Goal: Task Accomplishment & Management: Use online tool/utility

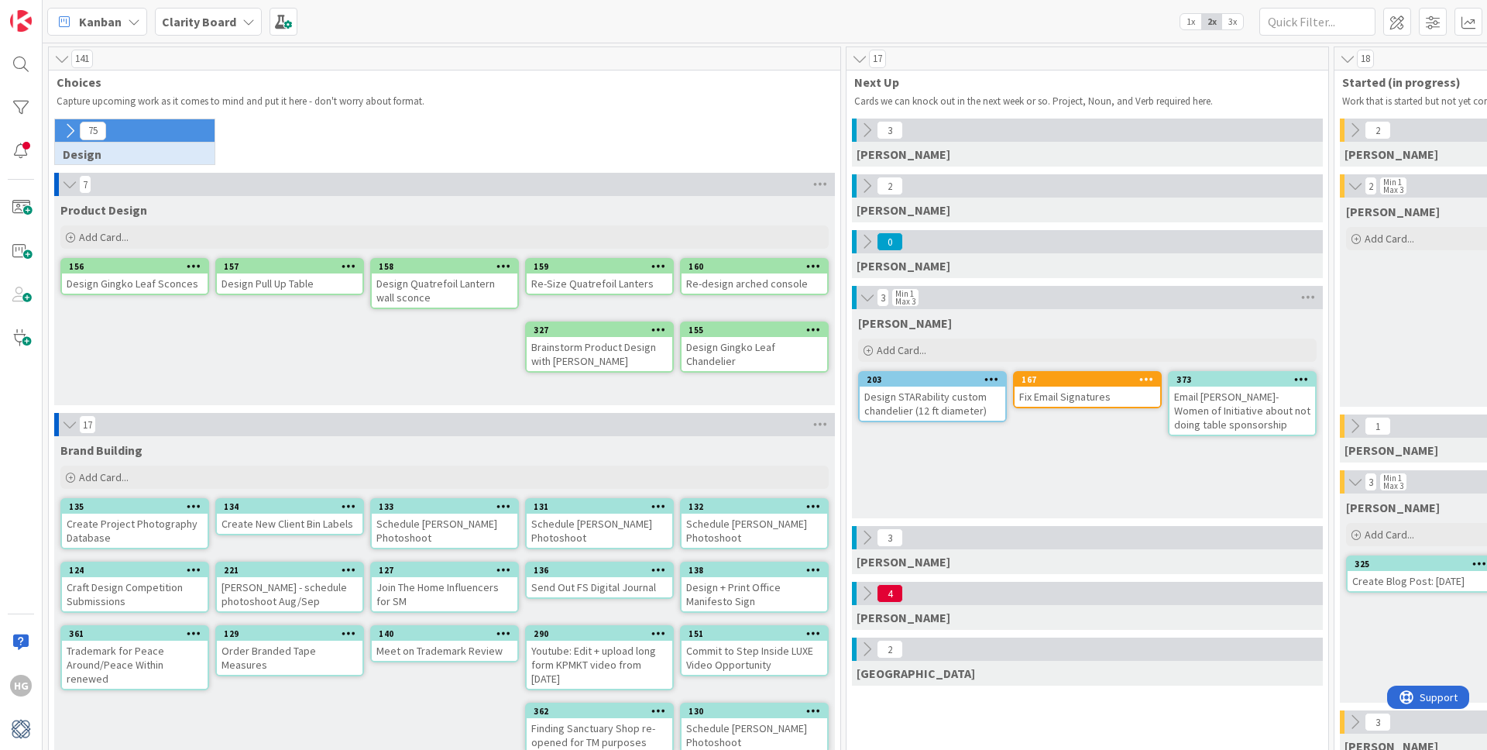
drag, startPoint x: 137, startPoint y: 138, endPoint x: 127, endPoint y: 142, distance: 10.8
click at [137, 139] on div "75" at bounding box center [135, 130] width 160 height 23
click at [65, 130] on icon at bounding box center [69, 130] width 17 height 17
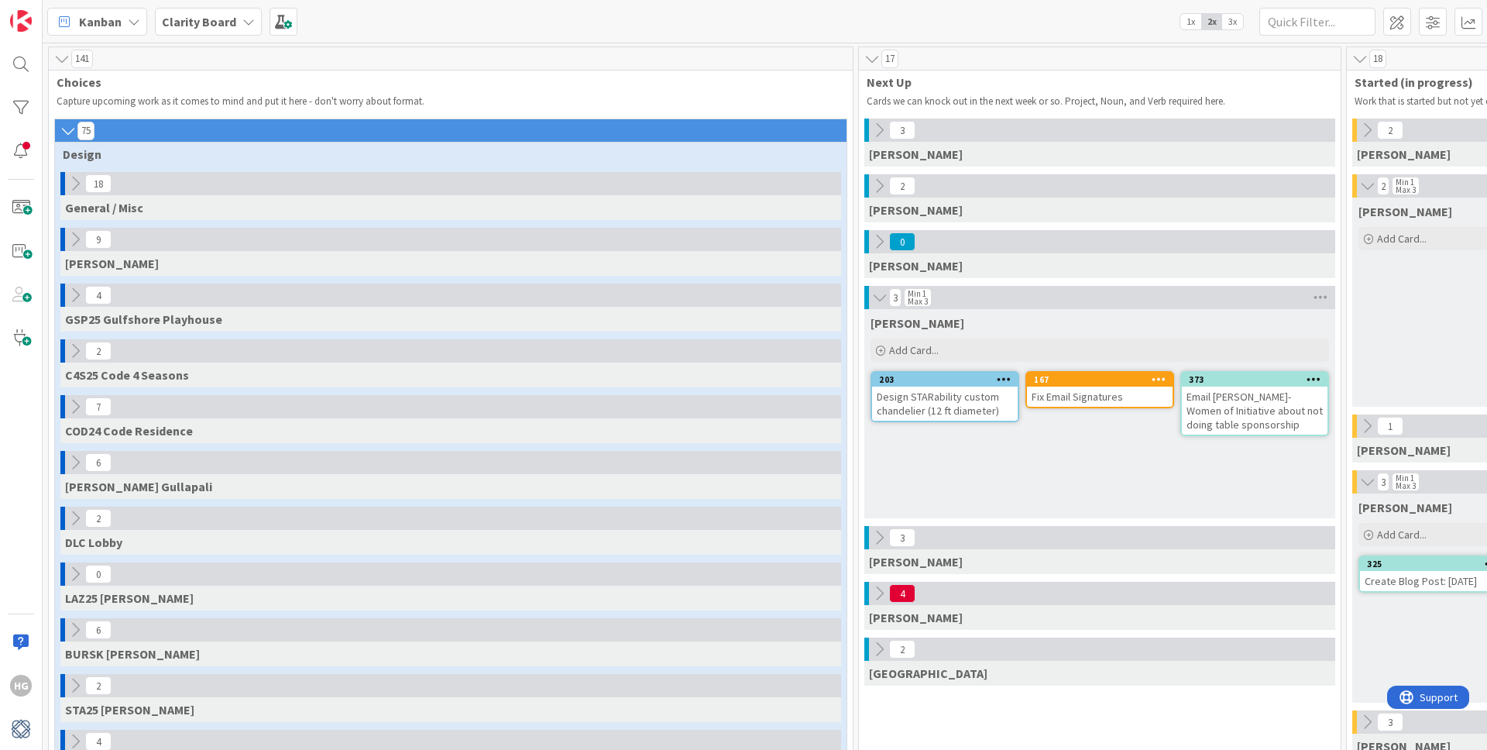
click at [66, 186] on button at bounding box center [75, 183] width 20 height 20
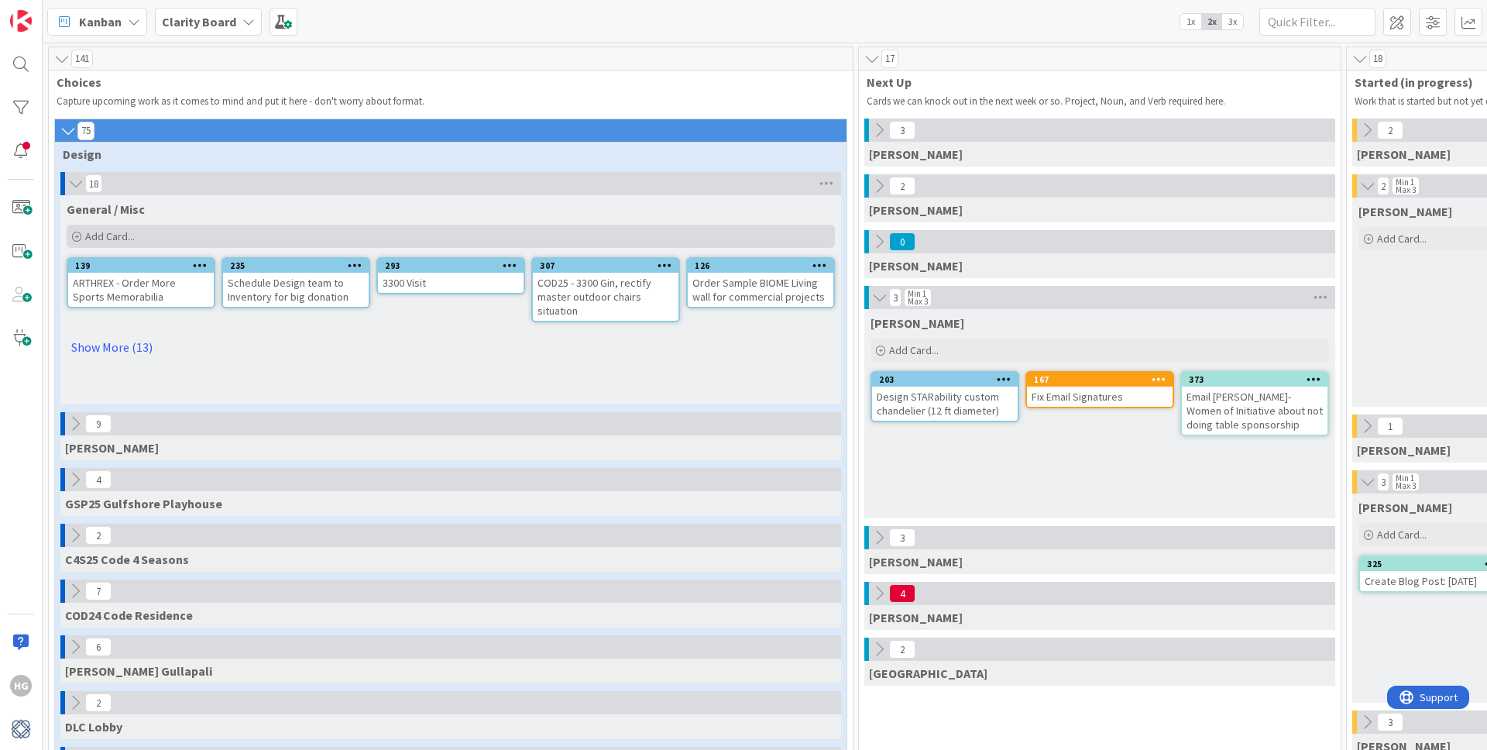
click at [342, 238] on div "Add Card..." at bounding box center [451, 236] width 768 height 23
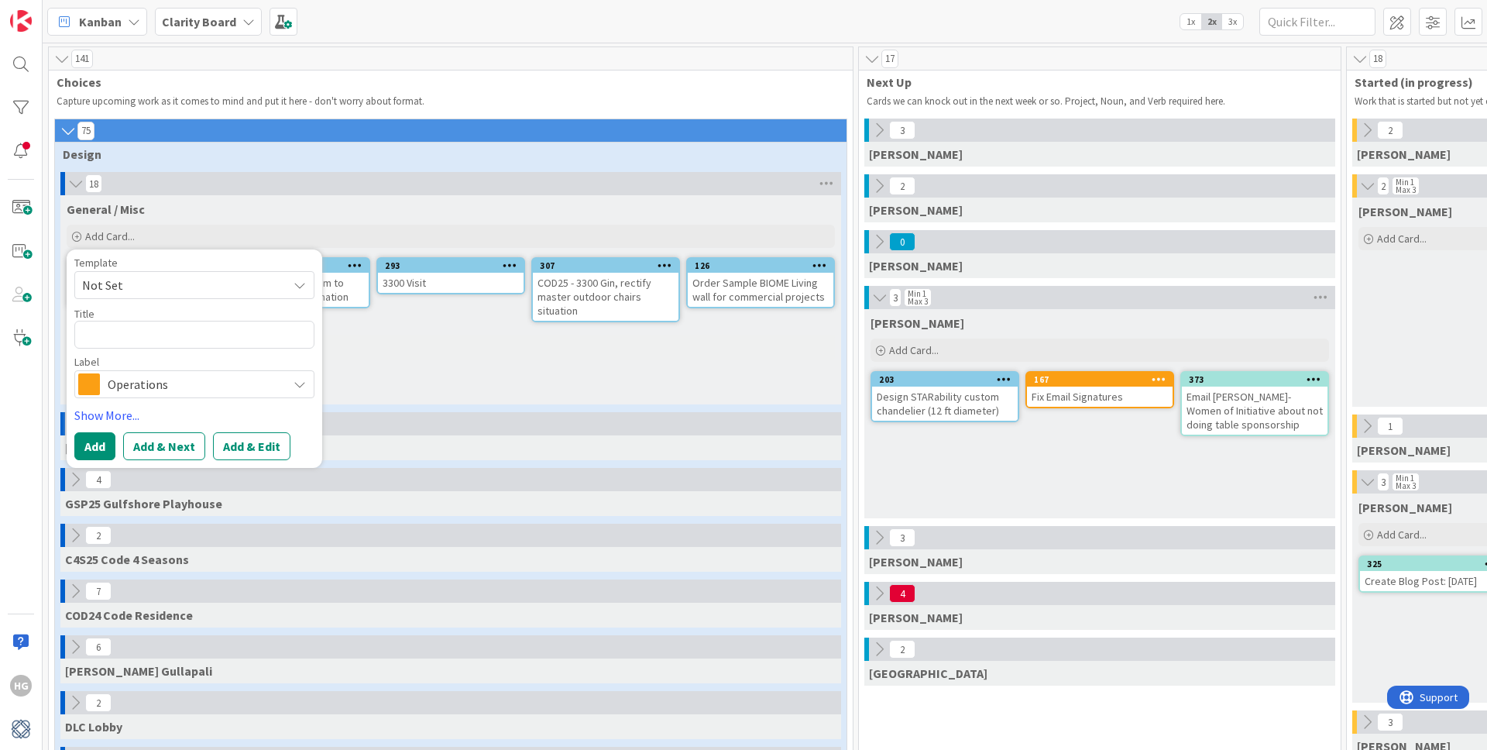
type textarea "x"
type textarea "O"
type textarea "x"
type textarea "Or"
type textarea "x"
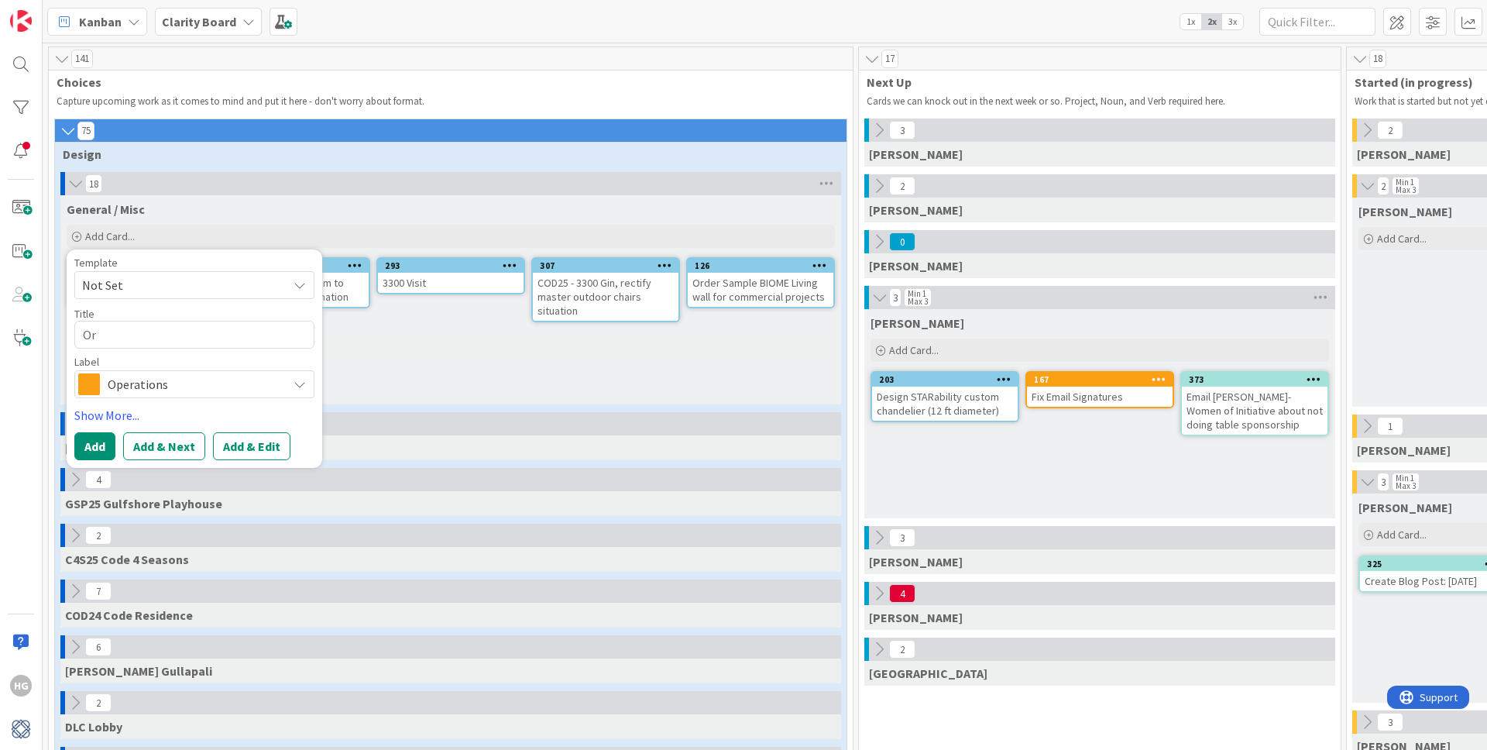
type textarea "Ord"
type textarea "x"
type textarea "Orde"
type textarea "x"
type textarea "Order"
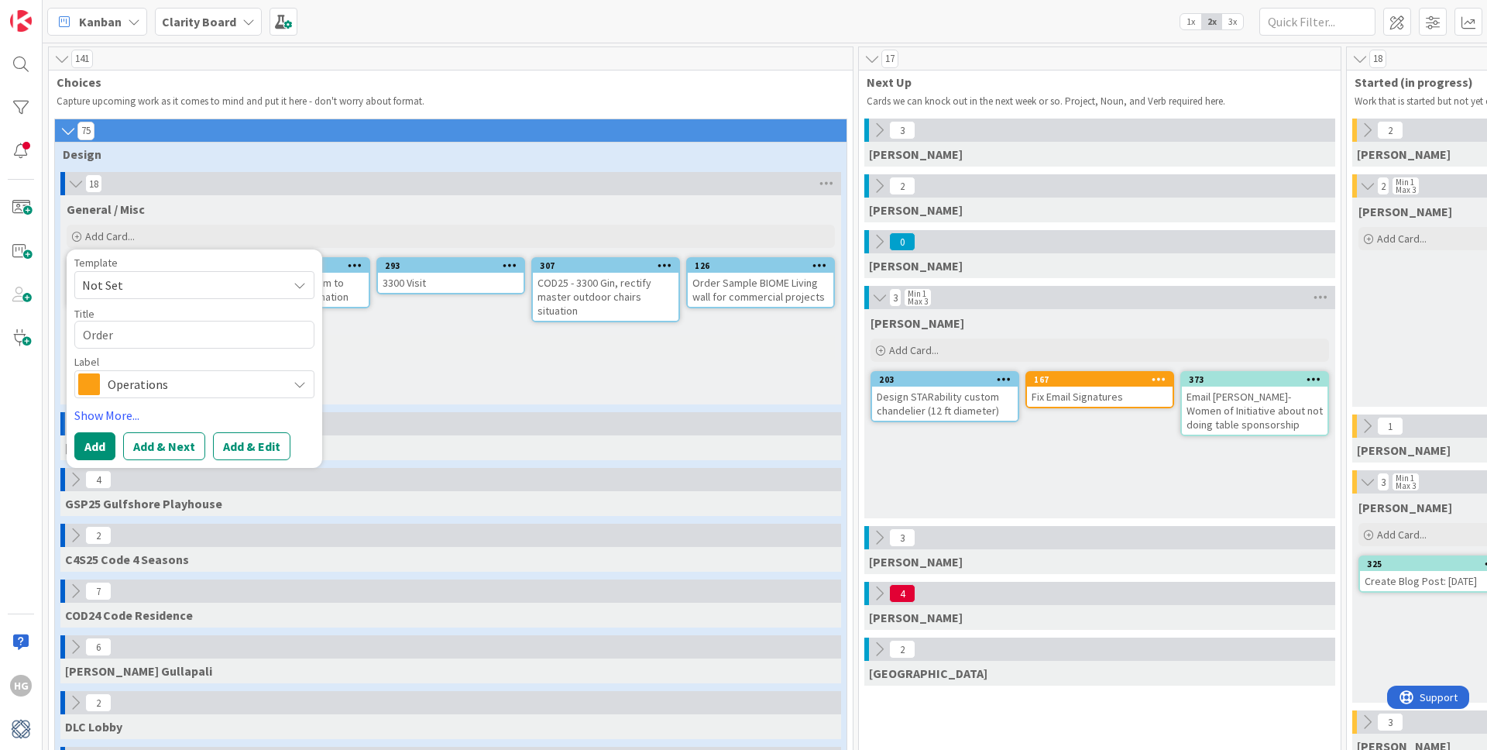
type textarea "x"
type textarea "Order K"
type textarea "x"
type textarea "Order Kw"
type textarea "x"
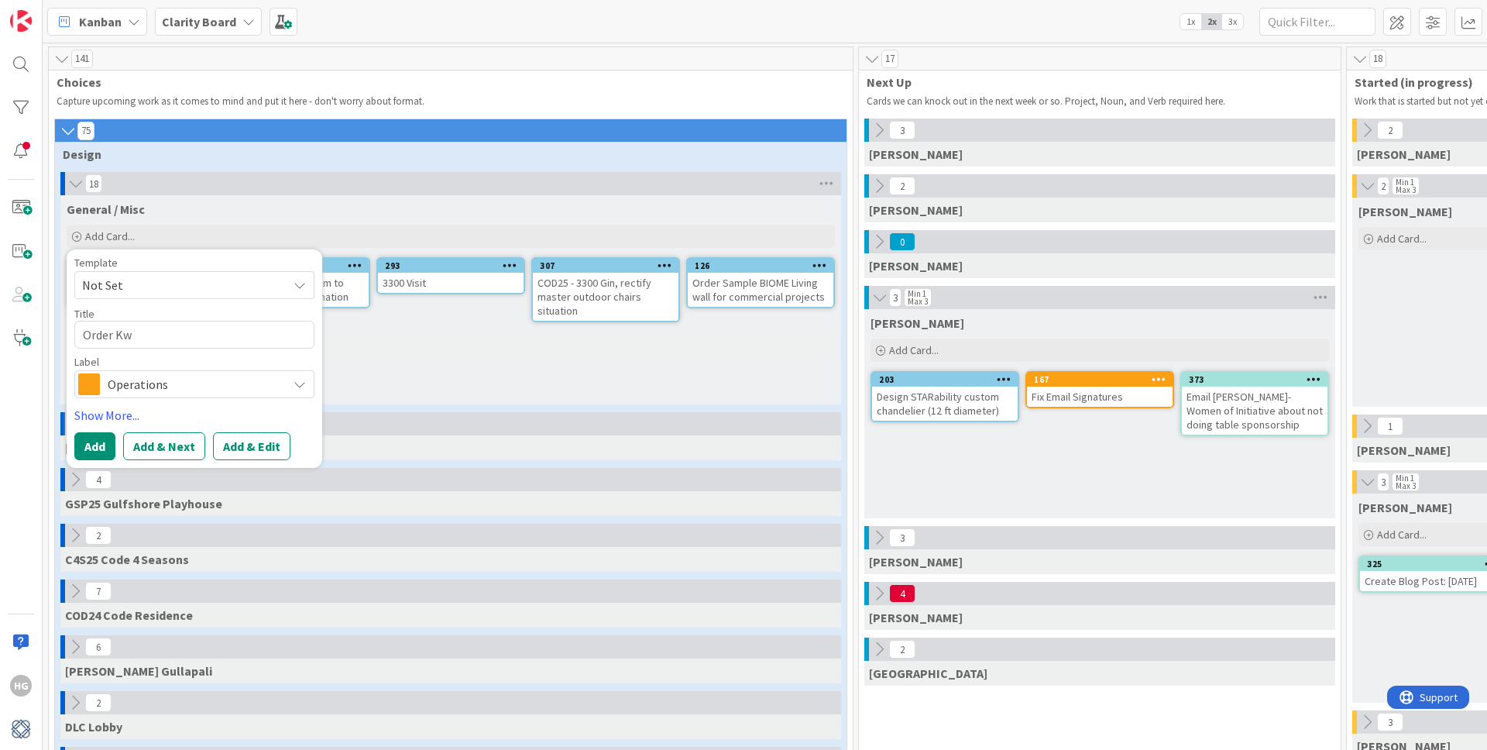
type textarea "Order Kwa"
type textarea "x"
type textarea "Order Kwal"
type textarea "x"
type textarea "Order Kwalu"
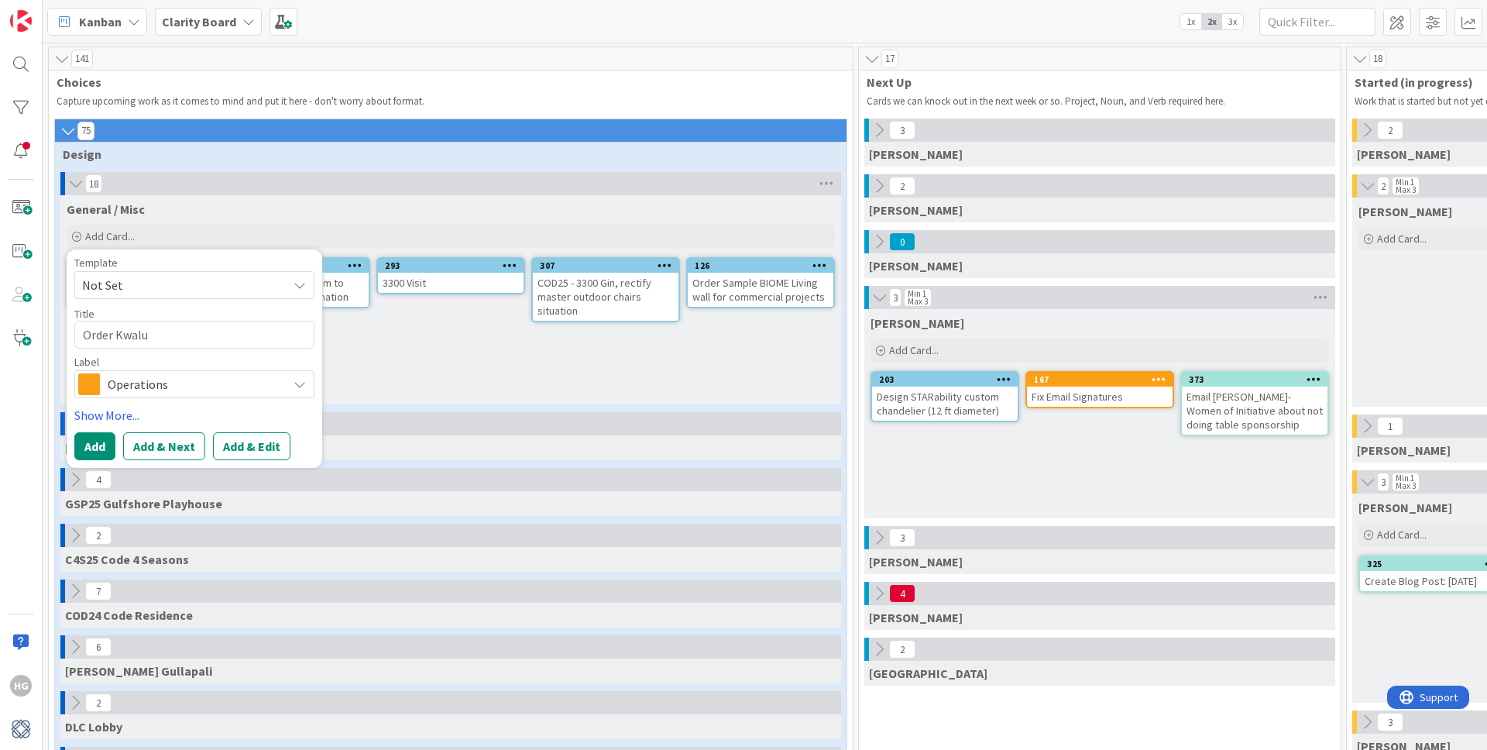
type textarea "x"
type textarea "Order Kwalu"
type textarea "x"
type textarea "Order Kwalu P"
type textarea "x"
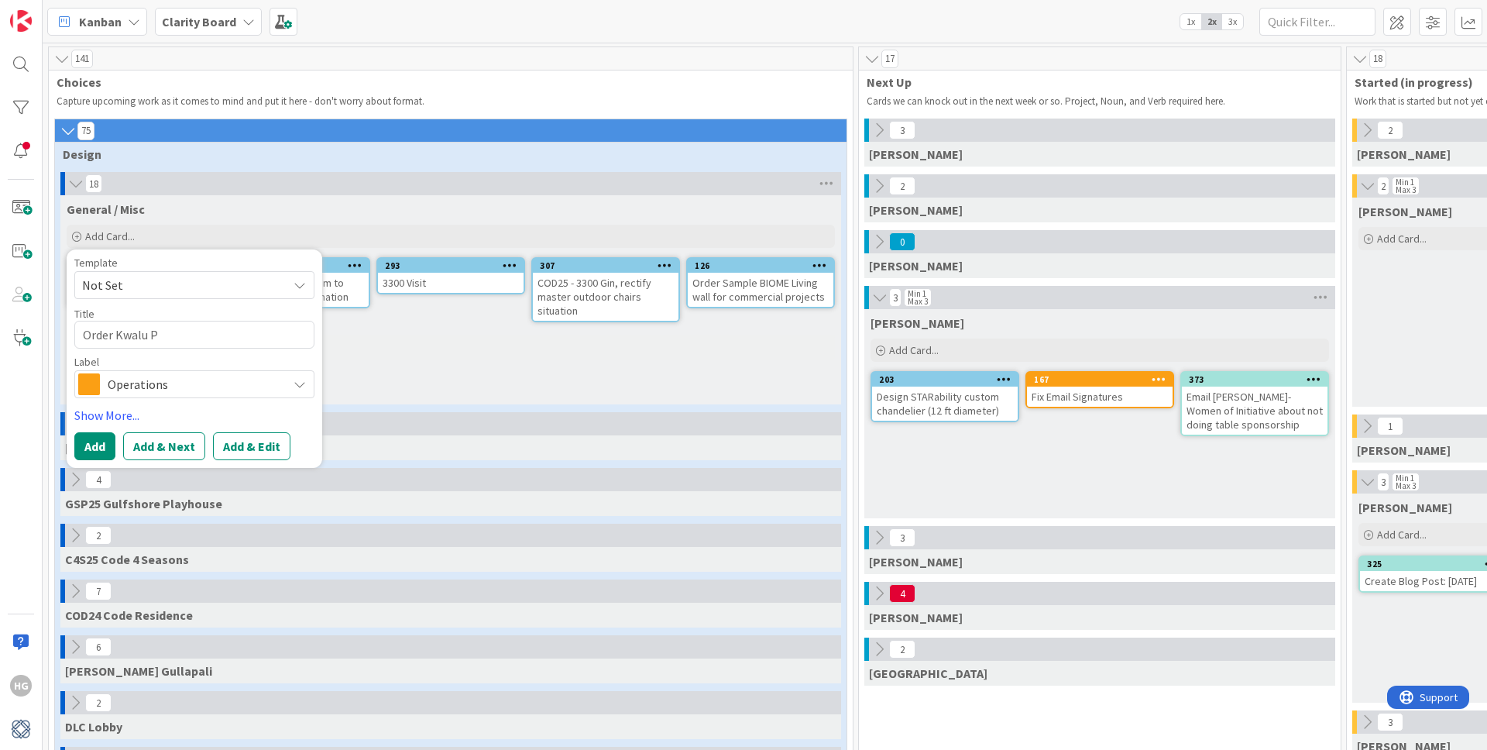
type textarea "Order Kwalu Pr"
type textarea "x"
type textarea "Order Kwalu Pro"
type textarea "x"
type textarea "Order Kwalu Prot"
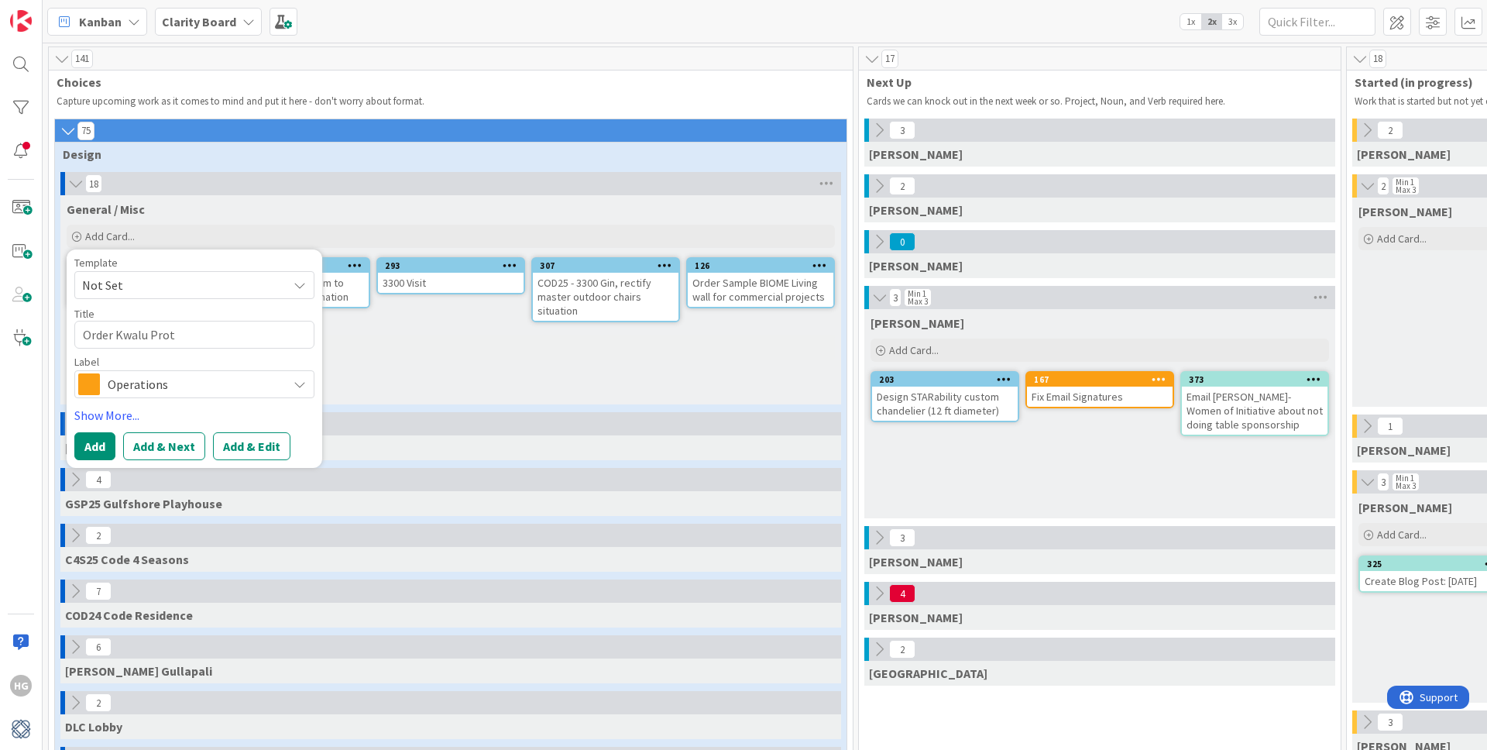
type textarea "x"
type textarea "Order Kwalu Prote"
type textarea "x"
type textarea "Order Kwalu Protei"
type textarea "x"
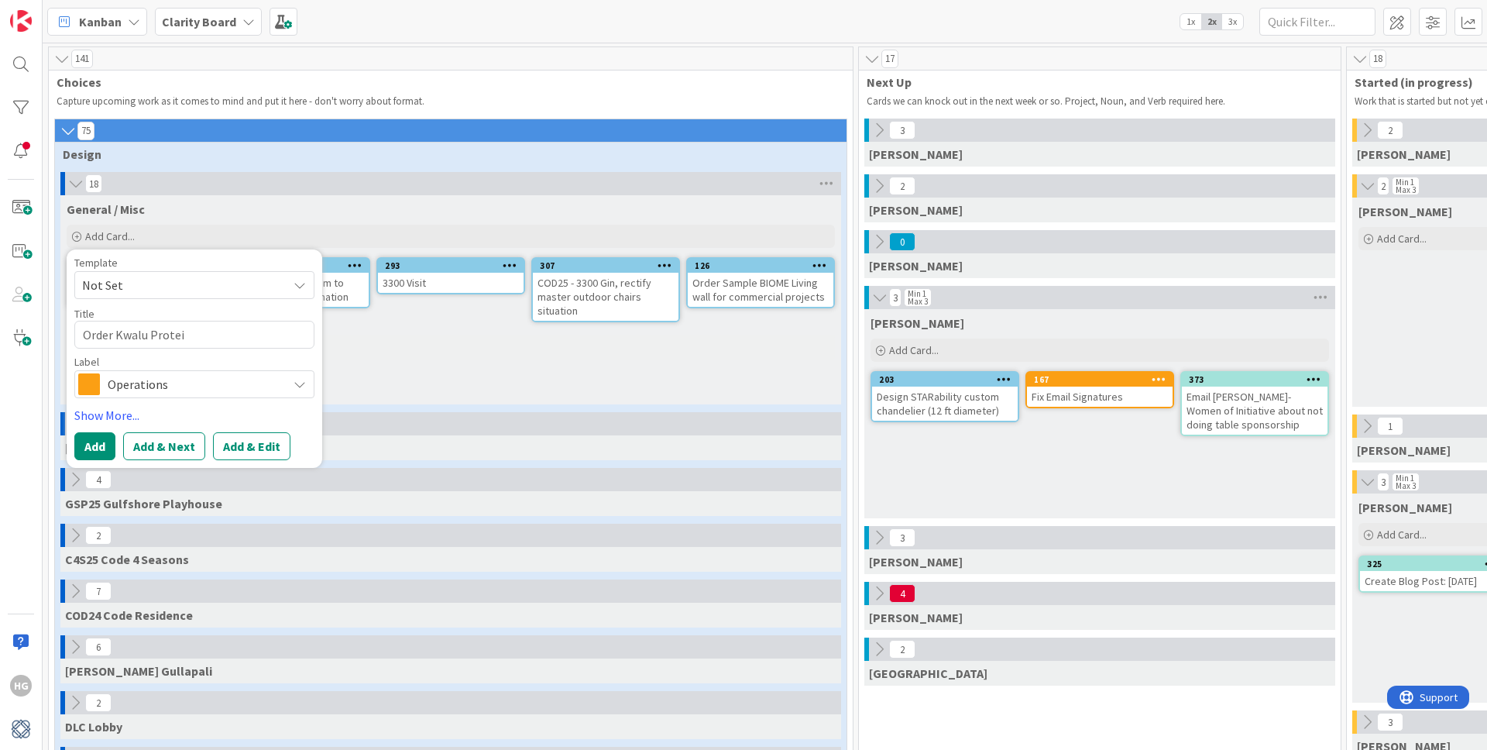
type textarea "Order Kwalu Proteia"
type textarea "x"
type textarea "Order Kwalu Proteia"
type textarea "x"
type textarea "Order Kwalu Proteia w"
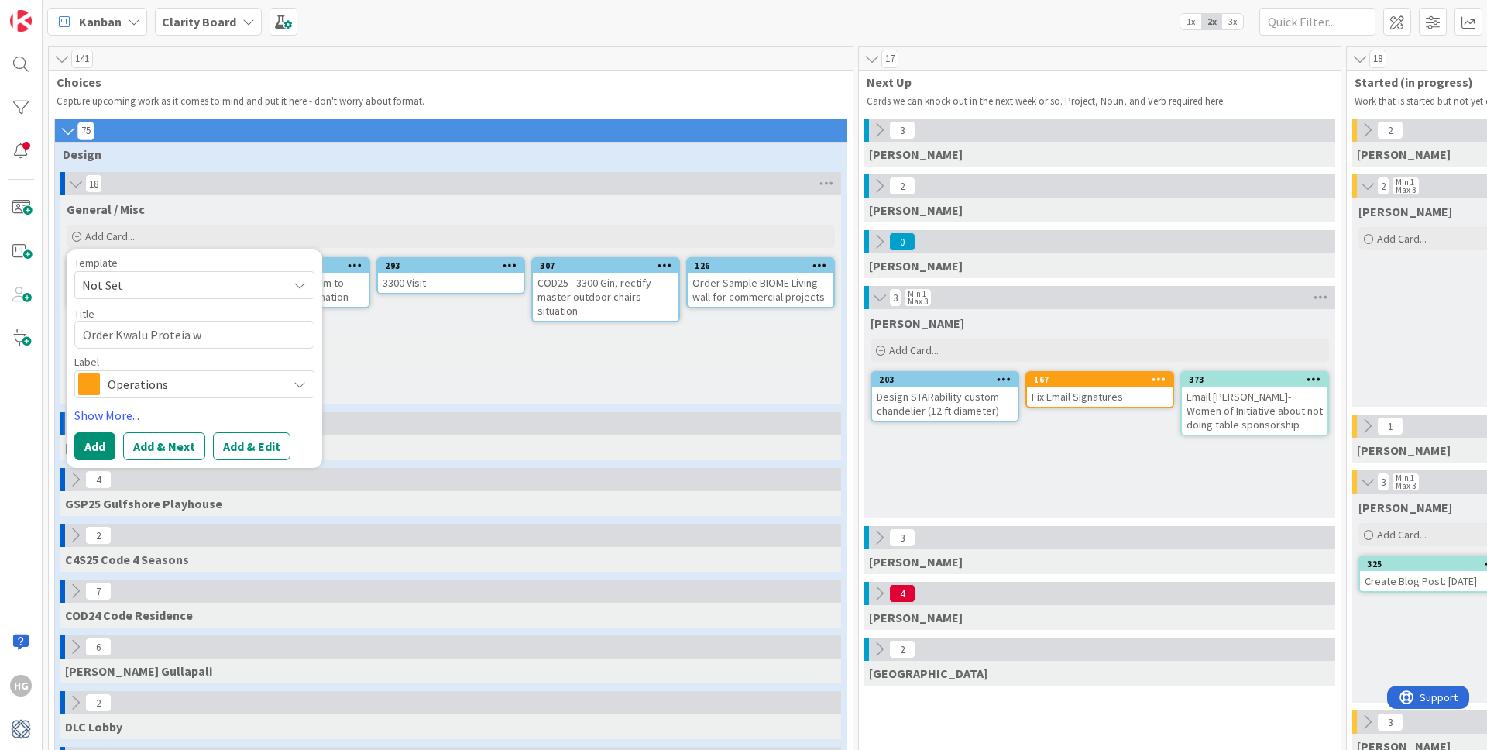
type textarea "x"
type textarea "Order Kwalu Proteia wo"
type textarea "x"
type textarea "Order Kwalu Proteia woo"
type textarea "x"
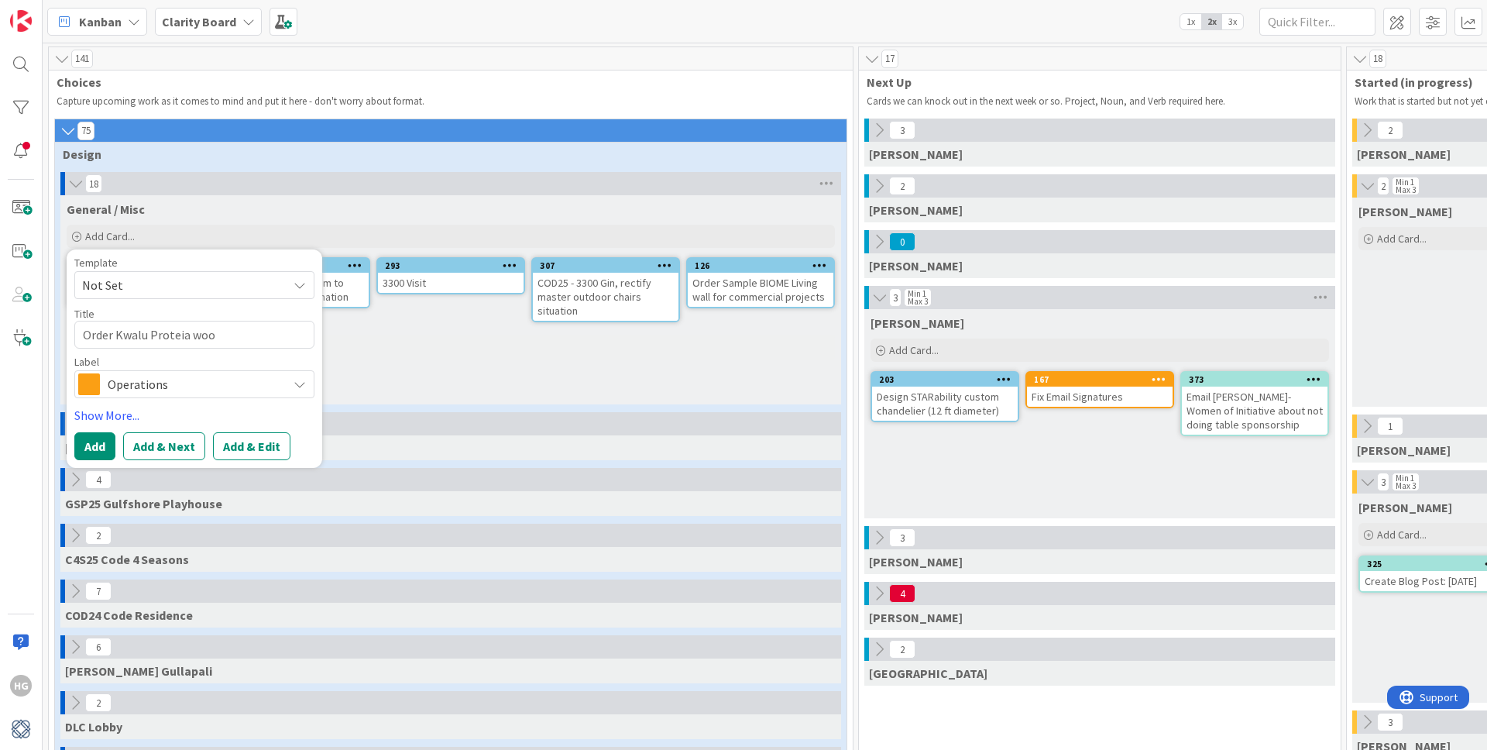
type textarea "Order Kwalu Proteia wood"
type textarea "x"
type textarea "Order Kwalu Proteia wood-"
type textarea "x"
type textarea "Order Kwalu Proteia wood-;"
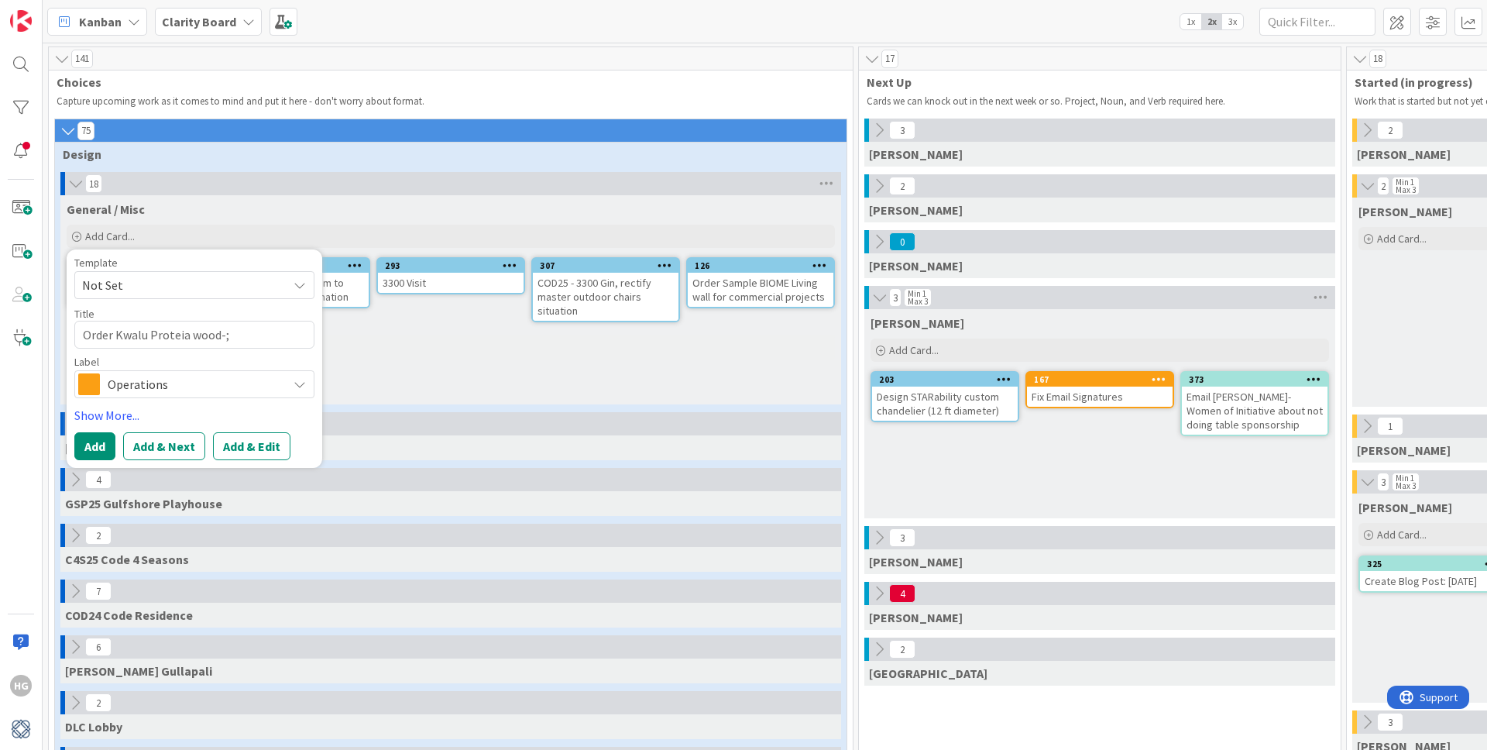
type textarea "x"
type textarea "Order Kwalu Proteia wood-;i"
type textarea "x"
type textarea "Order Kwalu Proteia wood-;ik"
type textarea "x"
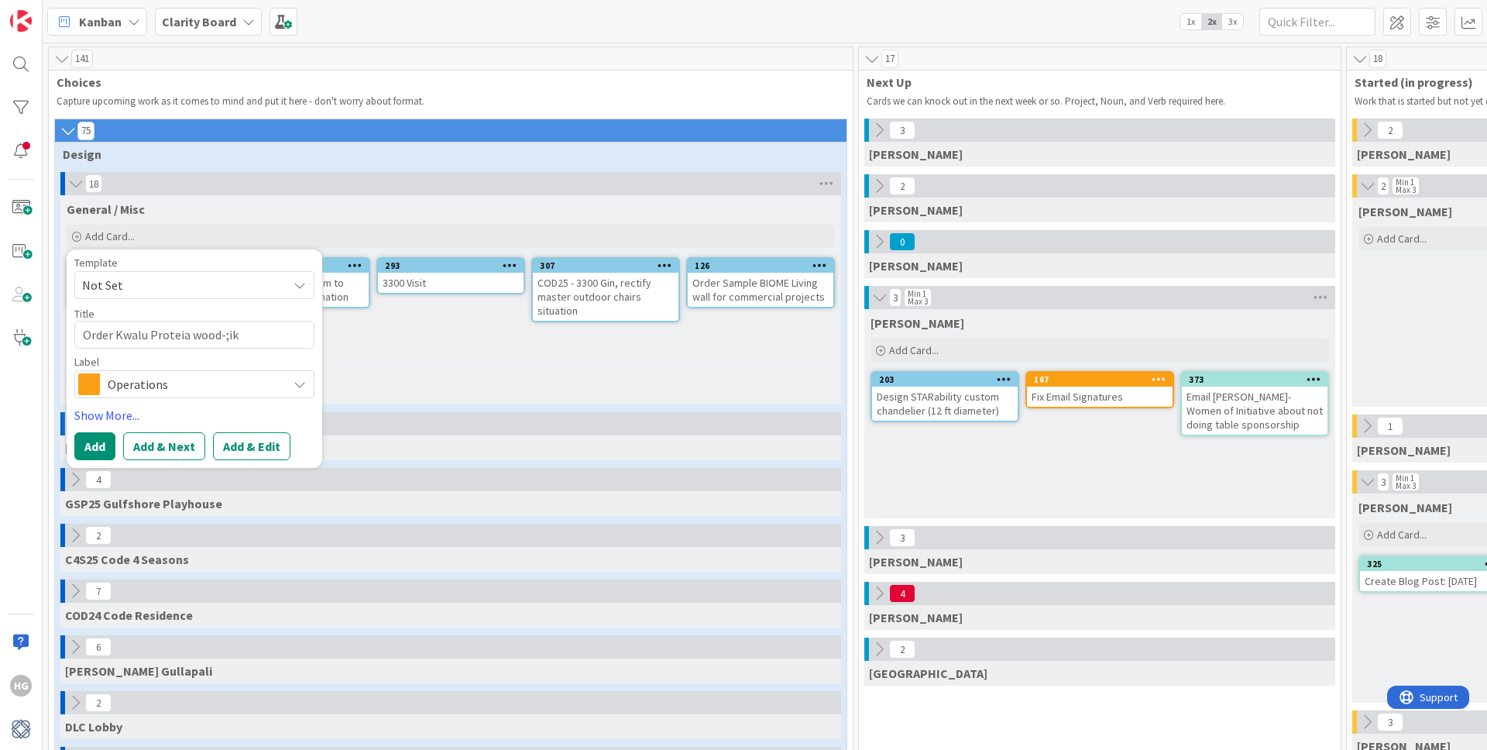
type textarea "Order Kwalu Proteia wood-;ike"
type textarea "x"
type textarea "Order Kwalu Proteia wood-;ik"
type textarea "x"
type textarea "Order Kwalu Proteia wood-;i"
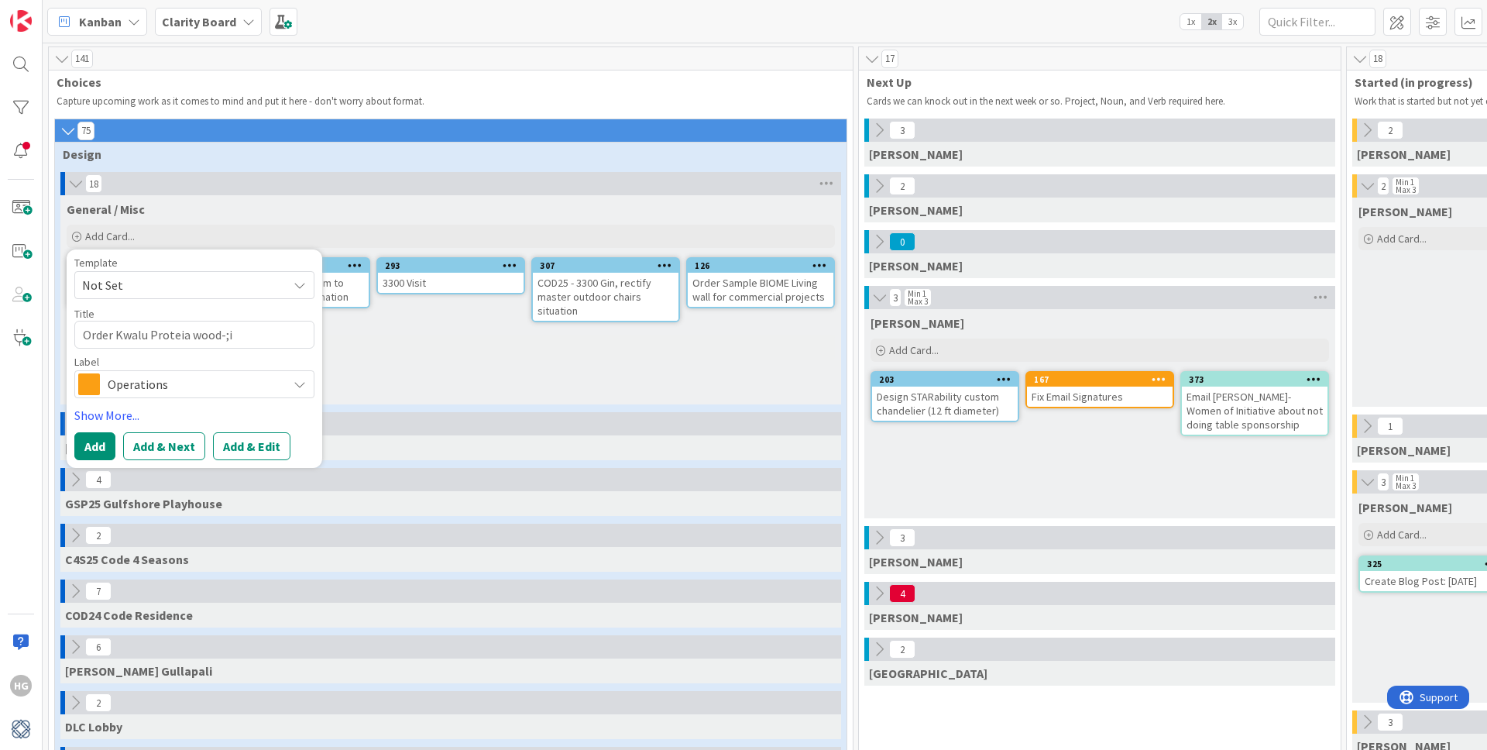
type textarea "x"
type textarea "Order Kwalu Proteia wood-;"
type textarea "x"
type textarea "Order Kwalu Proteia wood-"
type textarea "x"
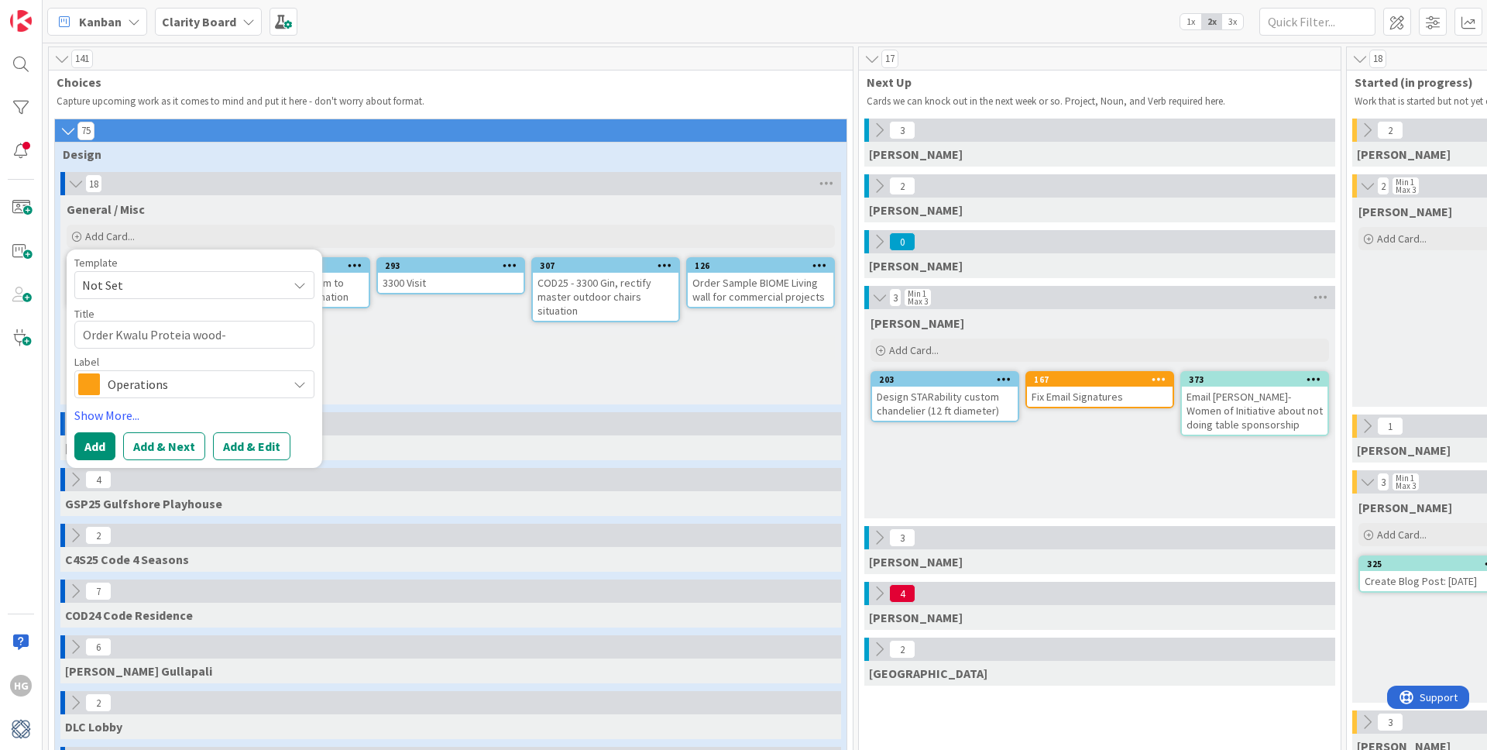
type textarea "Order Kwalu Proteia wood"
type textarea "x"
type textarea "Order Kwalu Proteia woo"
type textarea "x"
type textarea "Order Kwalu Proteia wo"
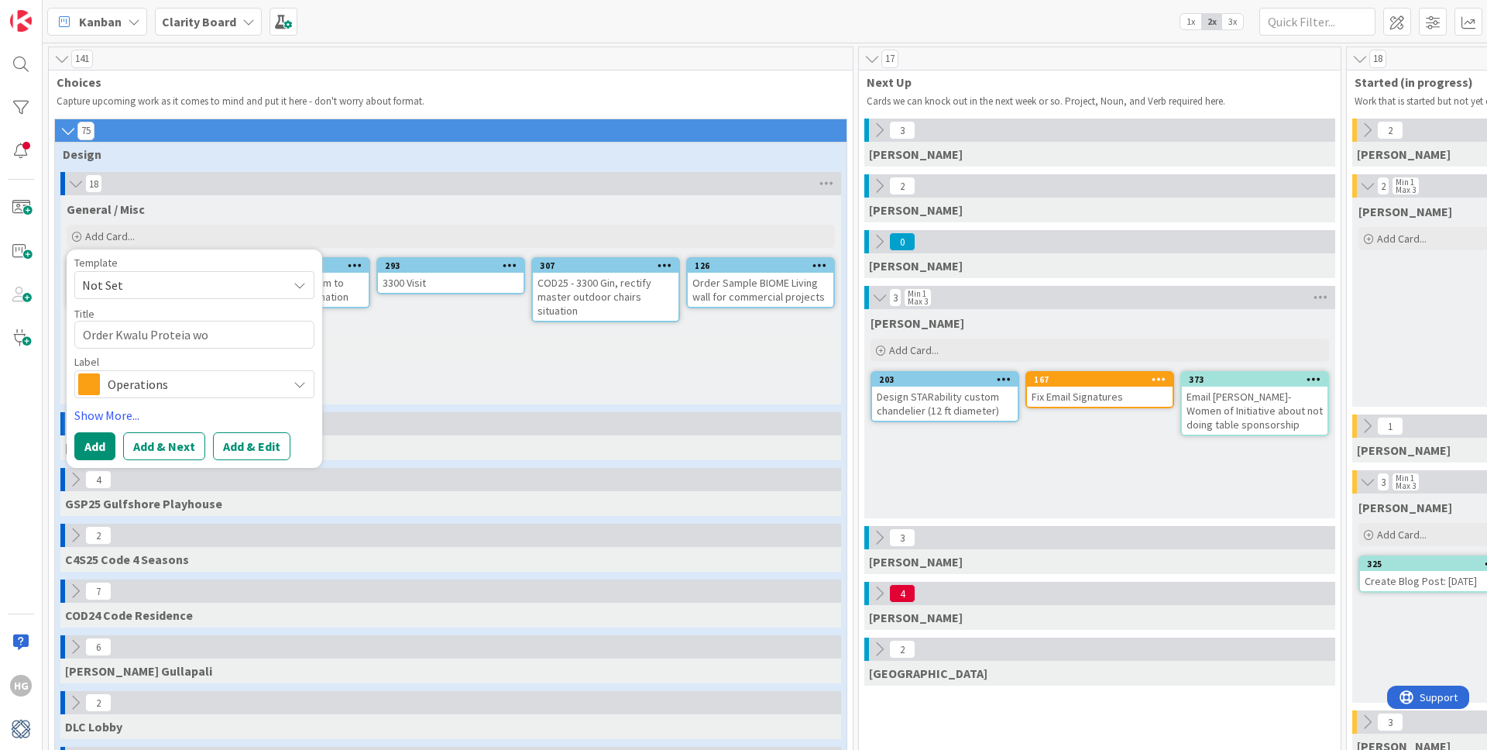
type textarea "x"
type textarea "Order Kwalu Proteia w"
type textarea "x"
type textarea "Order Kwalu Proteia"
type textarea "x"
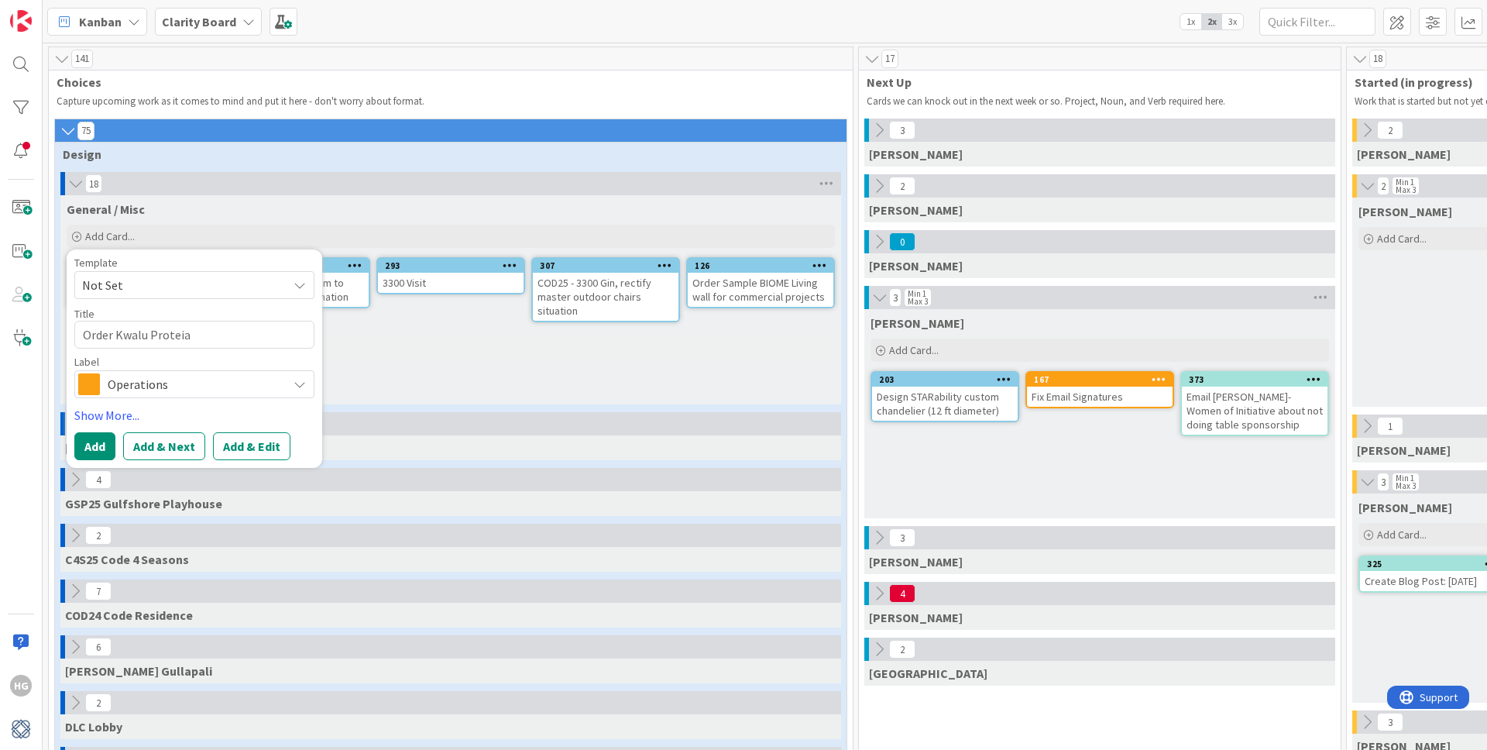
type textarea "Order Kwalu Proteia f"
type textarea "x"
type textarea "Order Kwalu Proteia fi"
type textarea "x"
type textarea "Order Kwalu Proteia fin"
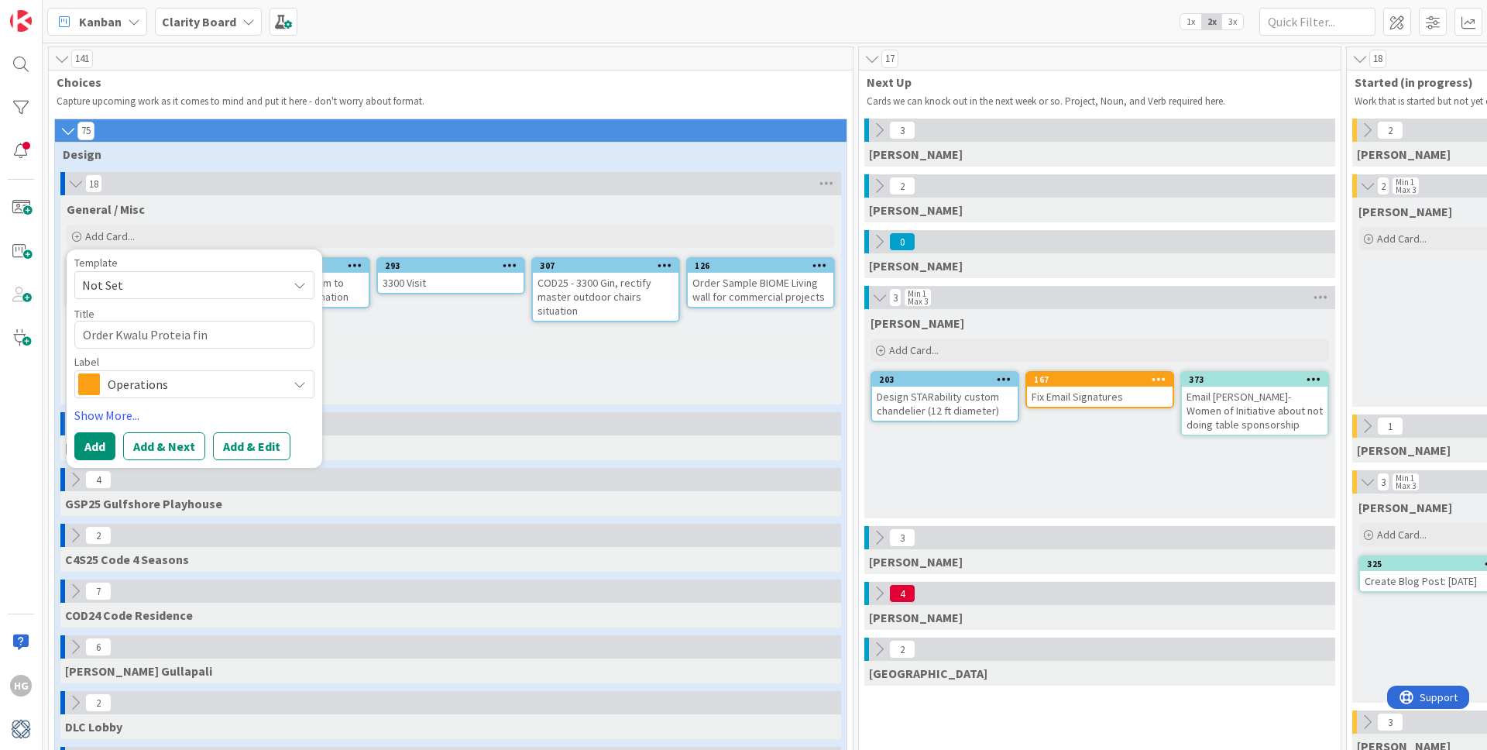
type textarea "x"
type textarea "Order Kwalu Proteia fini"
type textarea "x"
type textarea "Order Kwalu Proteia finis"
type textarea "x"
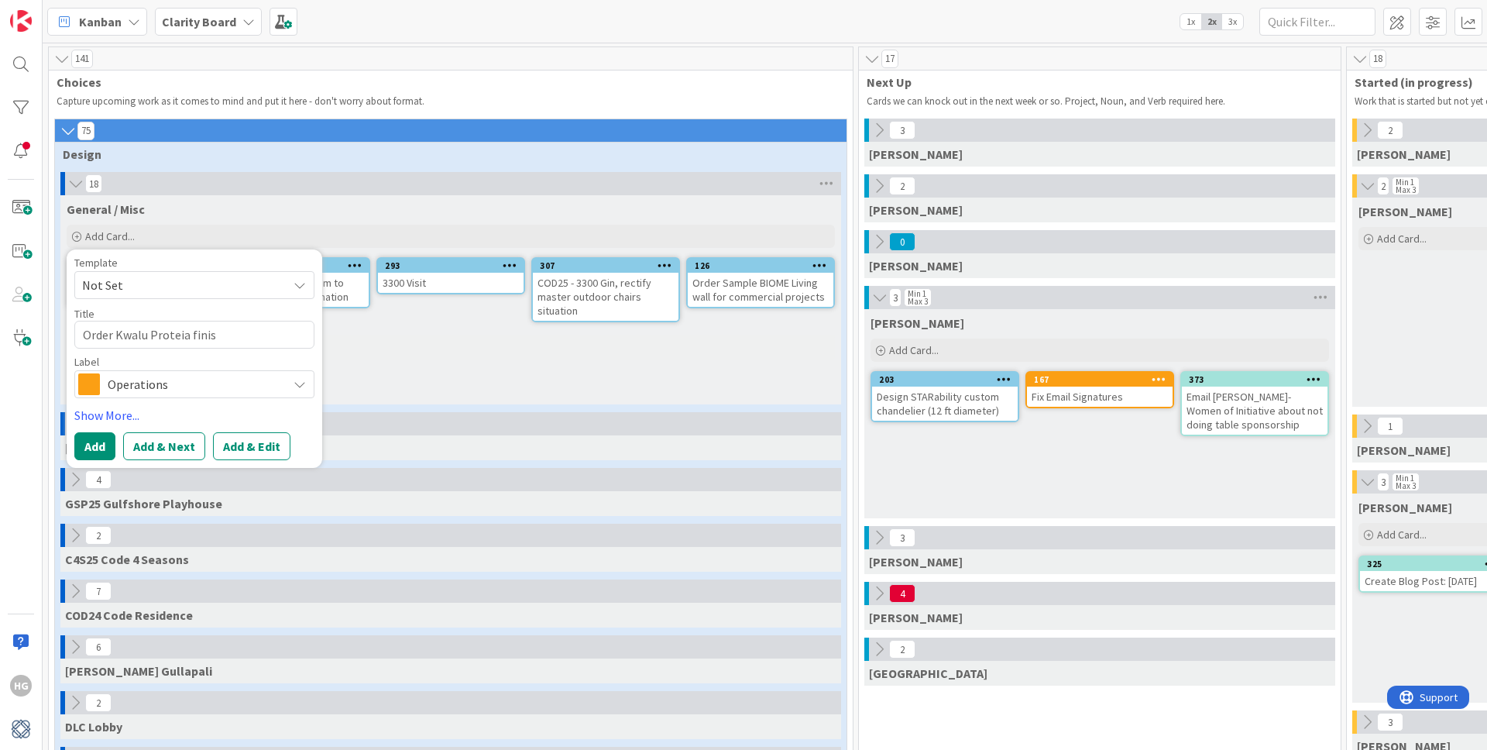
type textarea "Order Kwalu Proteia finish"
type textarea "x"
type textarea "Order Kwalu Proteia finish"
type textarea "x"
type textarea "Order Kwalu Proteia finish s"
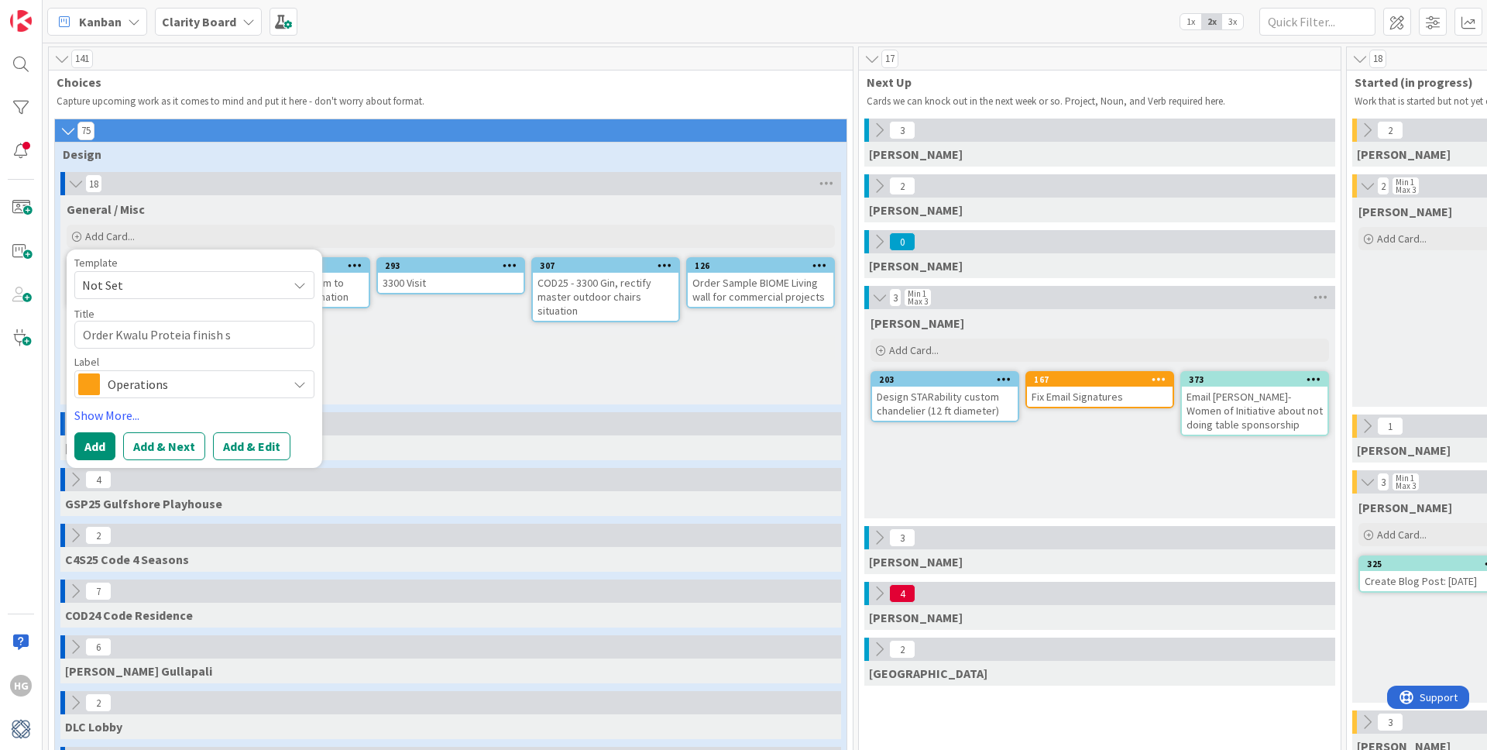
type textarea "x"
type textarea "Order Kwalu Proteia finish sa"
type textarea "x"
type textarea "Order Kwalu Proteia finish [PERSON_NAME]"
type textarea "x"
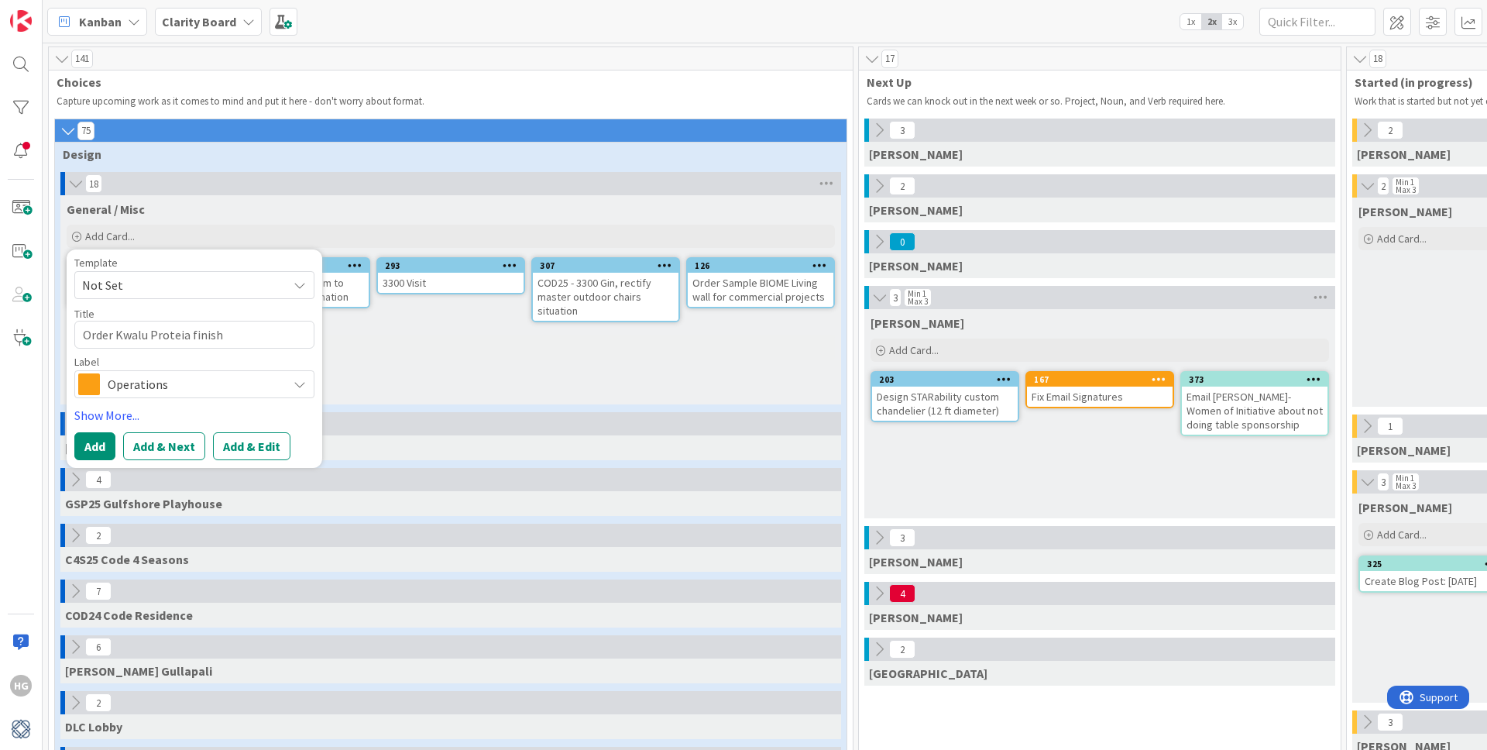
type textarea "Order Kwalu Proteia finish samp"
type textarea "x"
type textarea "Order Kwalu Proteia finish sampl"
type textarea "x"
type textarea "Order Kwalu Proteia finish sample"
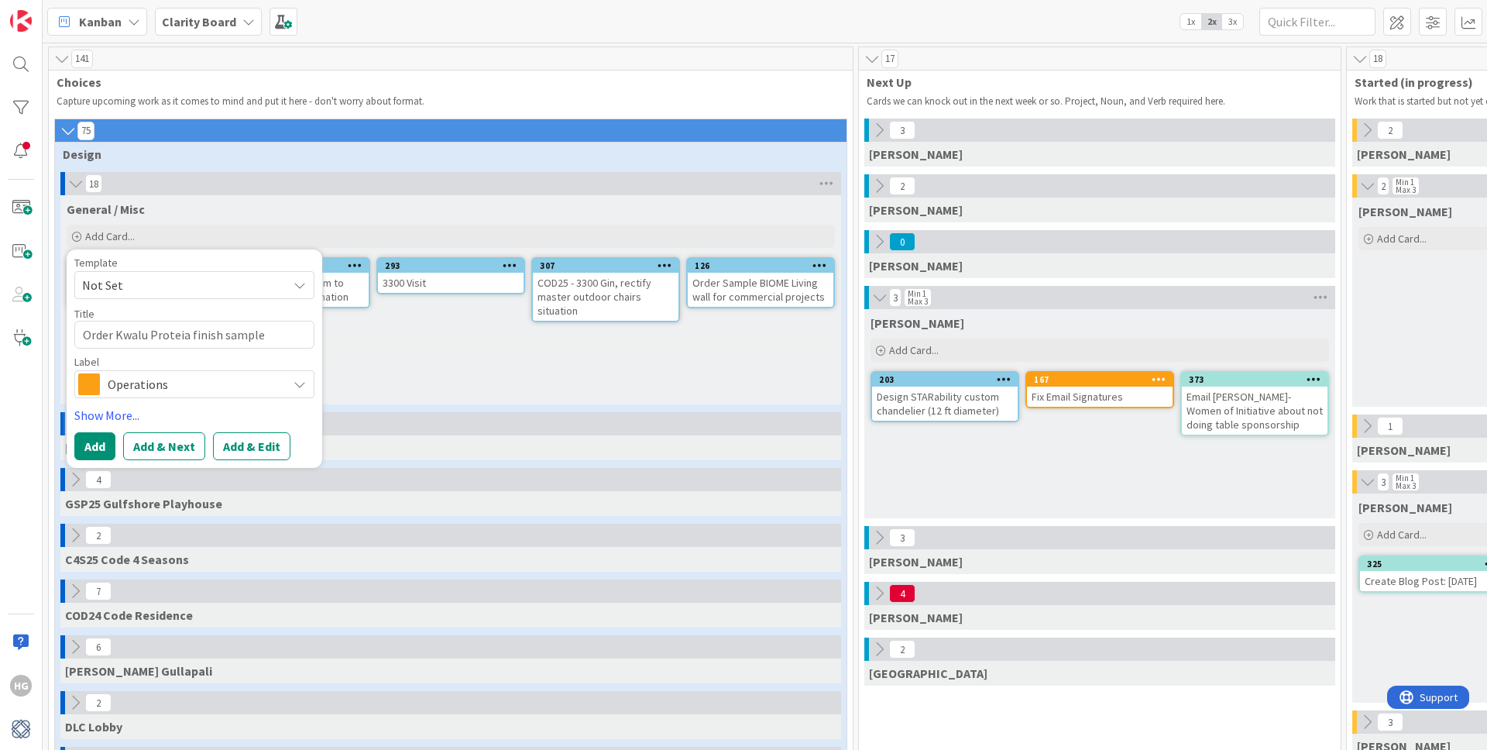
type textarea "x"
type textarea "Order Kwalu Proteia finish samples"
click at [131, 282] on span "Not Set" at bounding box center [179, 285] width 194 height 20
click at [118, 416] on link "Show More..." at bounding box center [194, 415] width 240 height 19
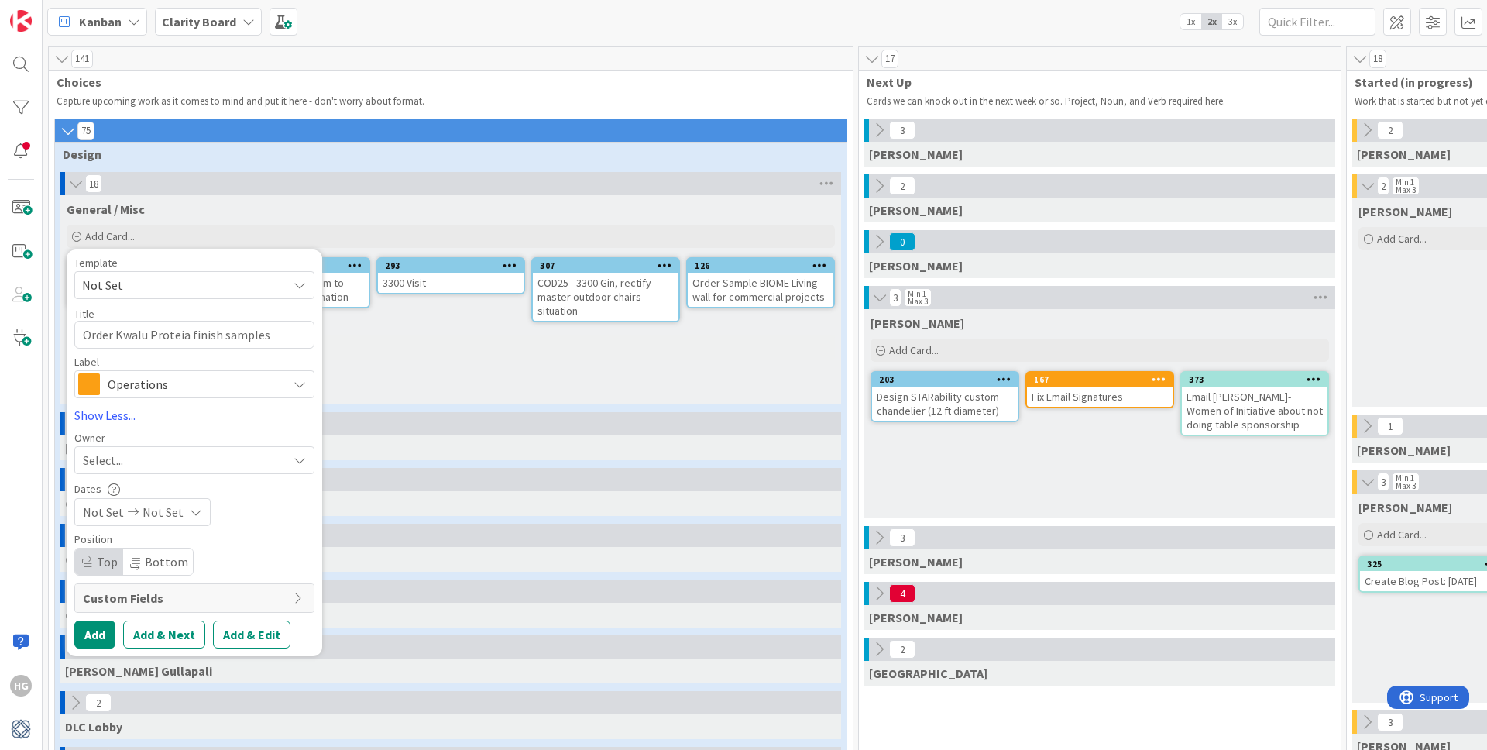
click at [139, 376] on span "Operations" at bounding box center [194, 384] width 172 height 22
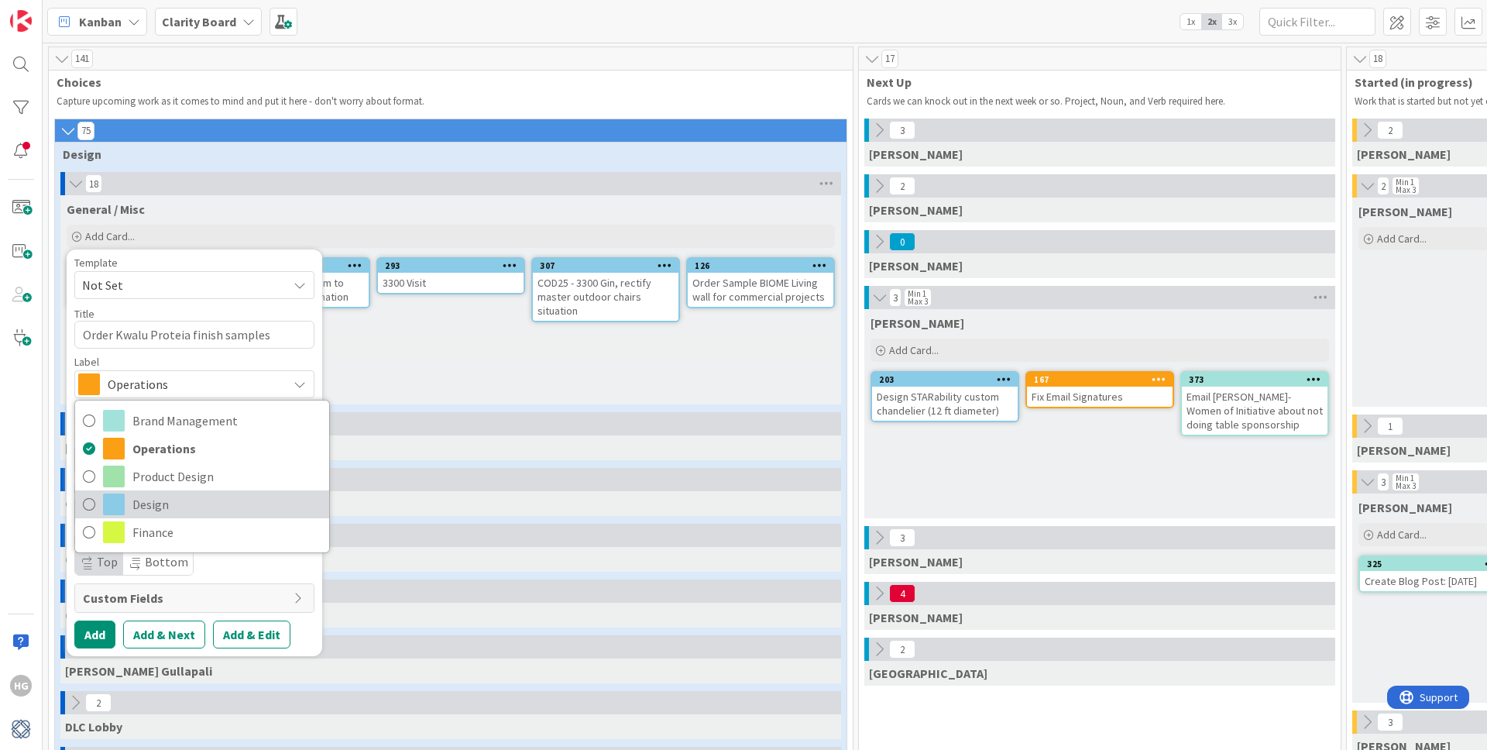
click at [145, 505] on span "Design" at bounding box center [226, 503] width 189 height 23
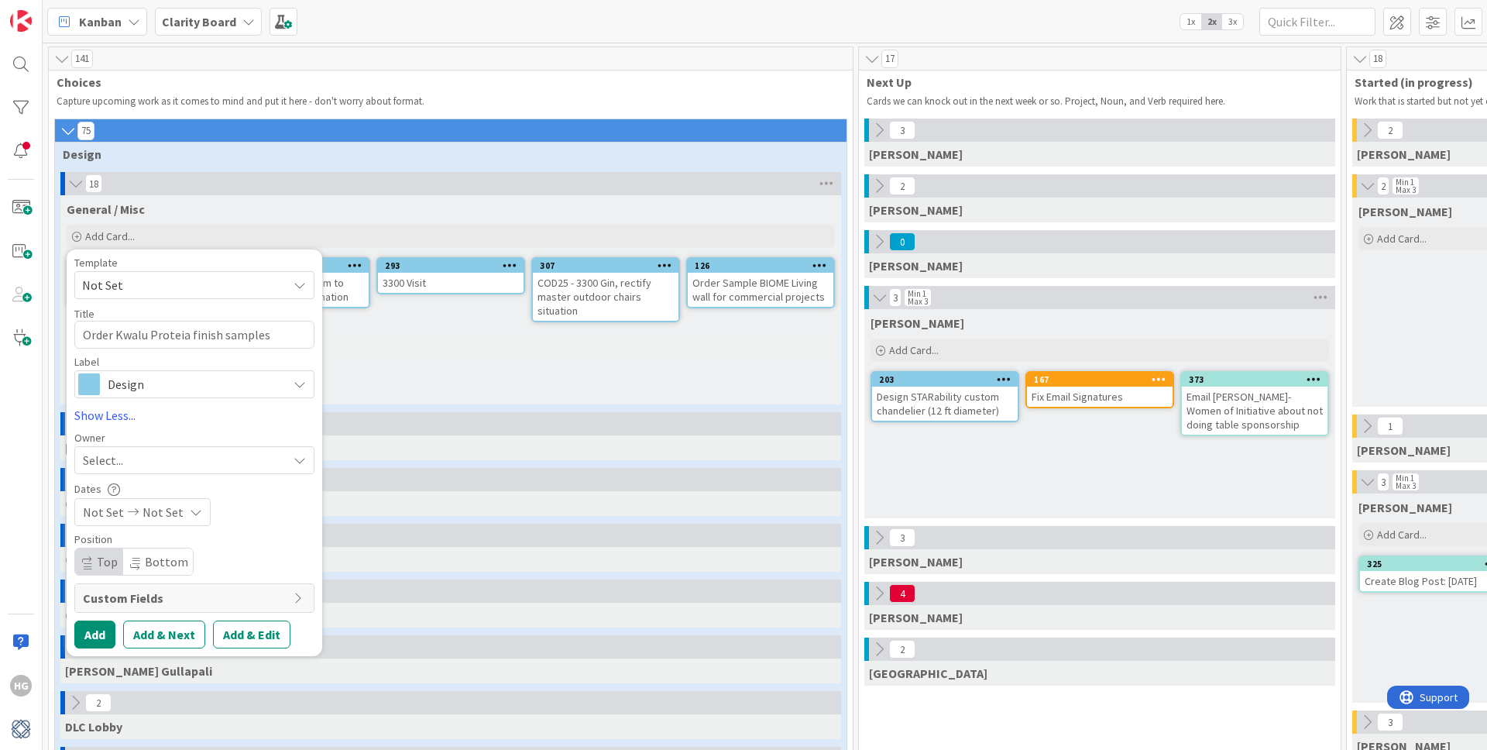
click at [163, 456] on div "Select..." at bounding box center [185, 460] width 204 height 19
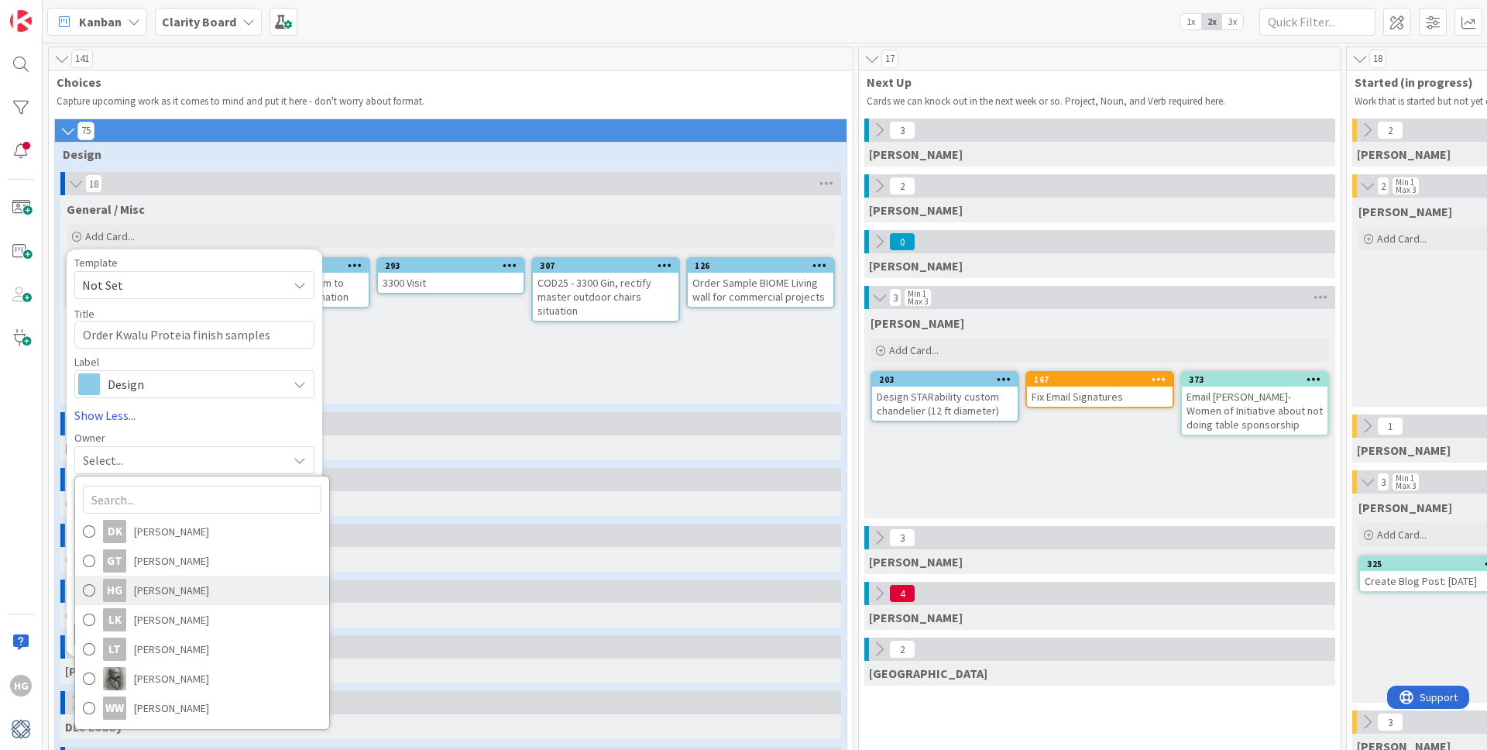
click at [122, 596] on div "HG" at bounding box center [114, 589] width 23 height 23
type textarea "x"
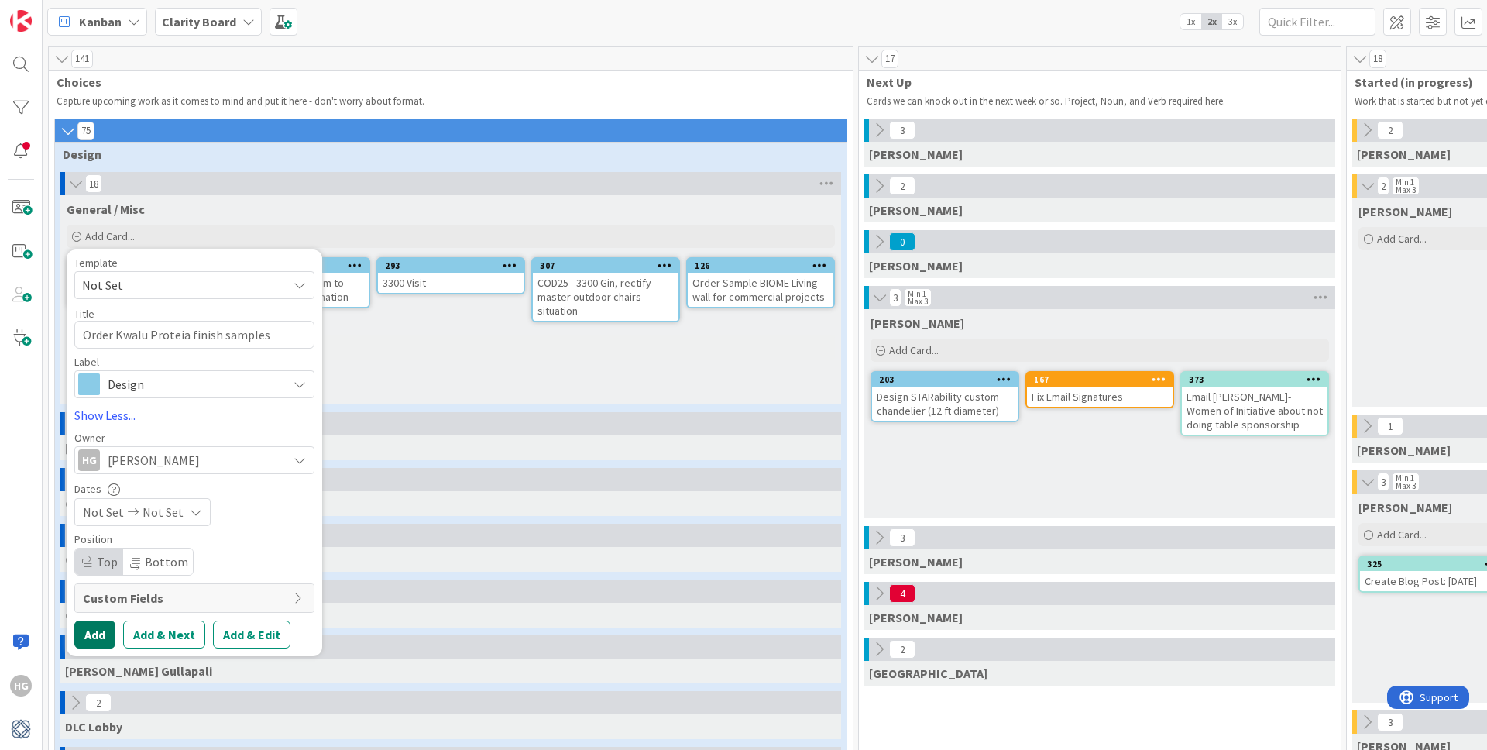
click at [101, 633] on button "Add" at bounding box center [94, 634] width 41 height 28
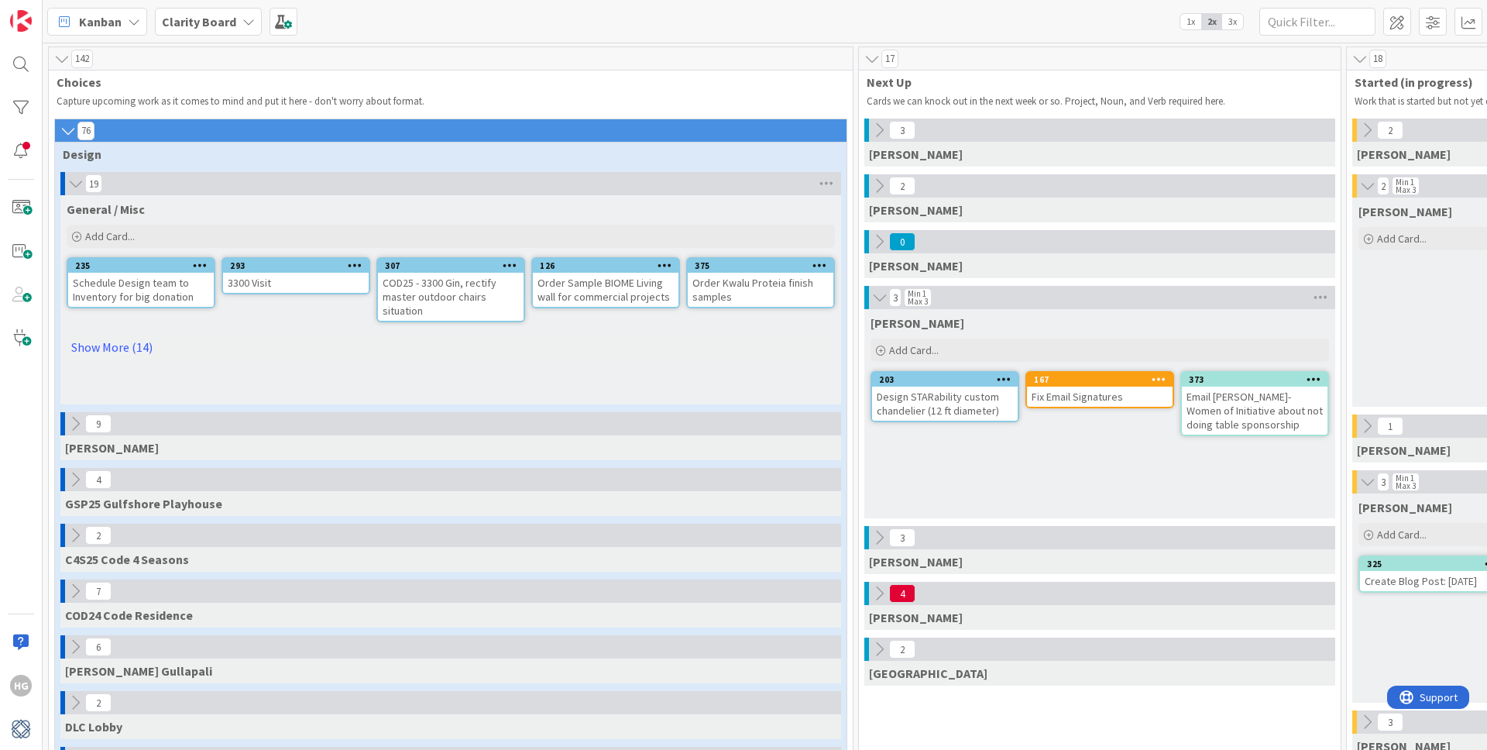
click at [750, 290] on div "Order Kwalu Proteia finish samples" at bounding box center [761, 290] width 146 height 34
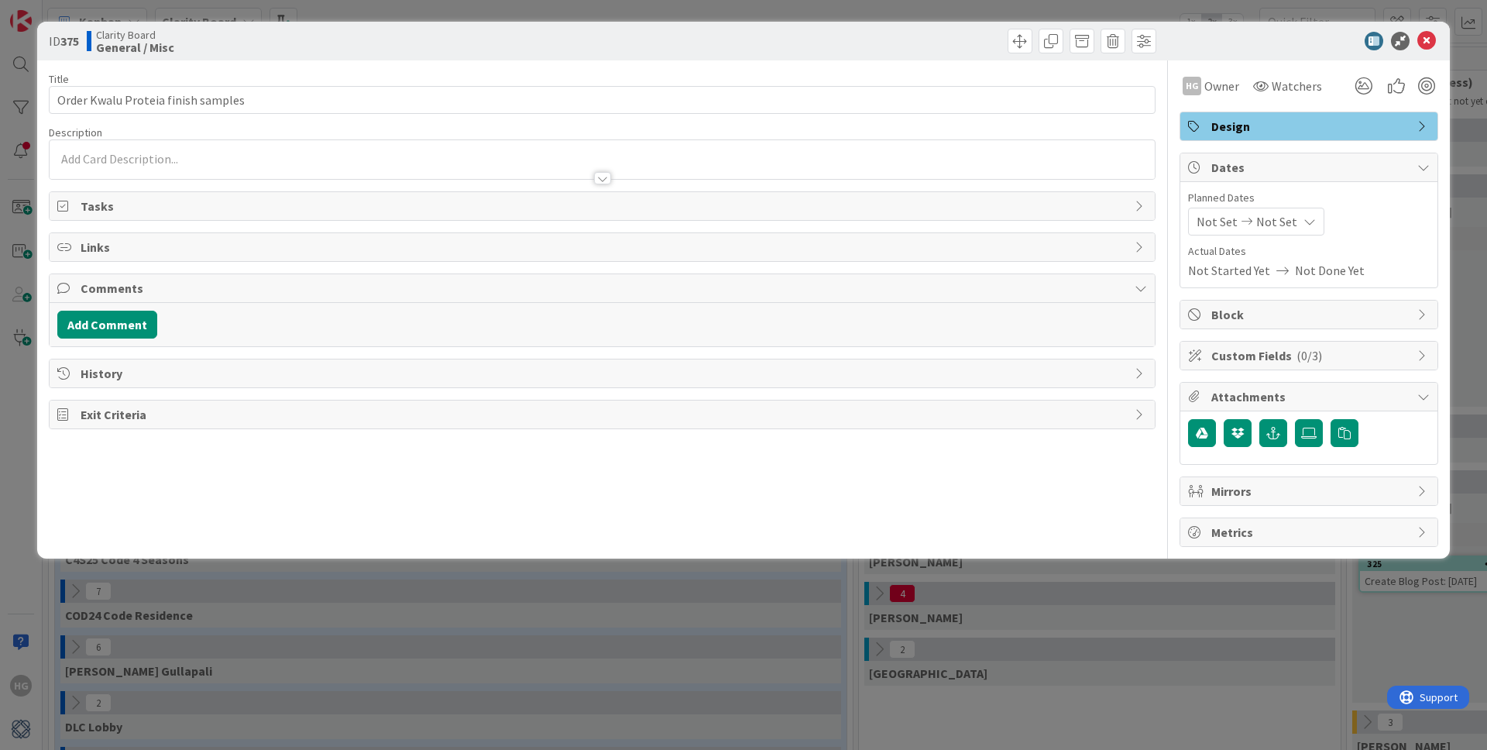
click at [115, 166] on div at bounding box center [602, 171] width 1105 height 16
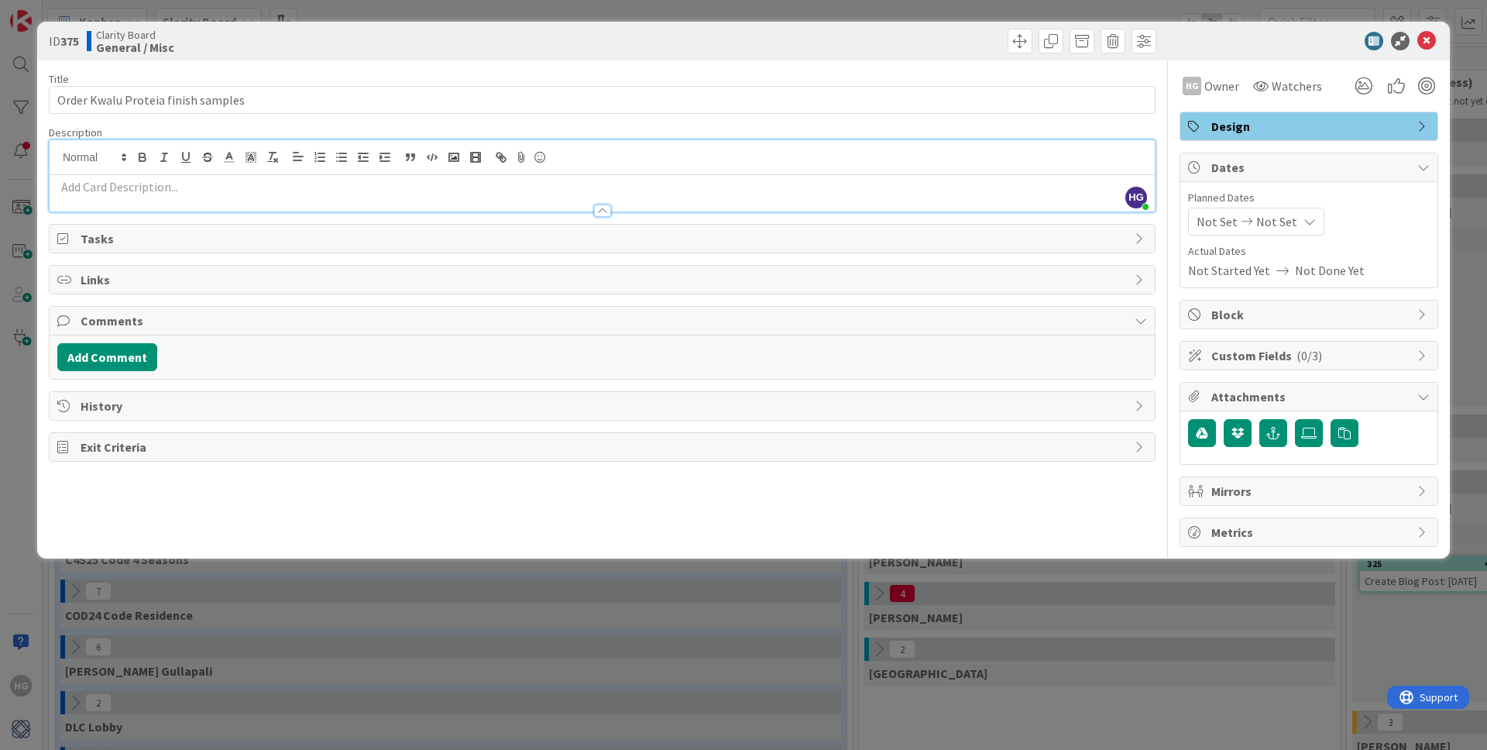
click at [112, 197] on div at bounding box center [602, 203] width 1105 height 16
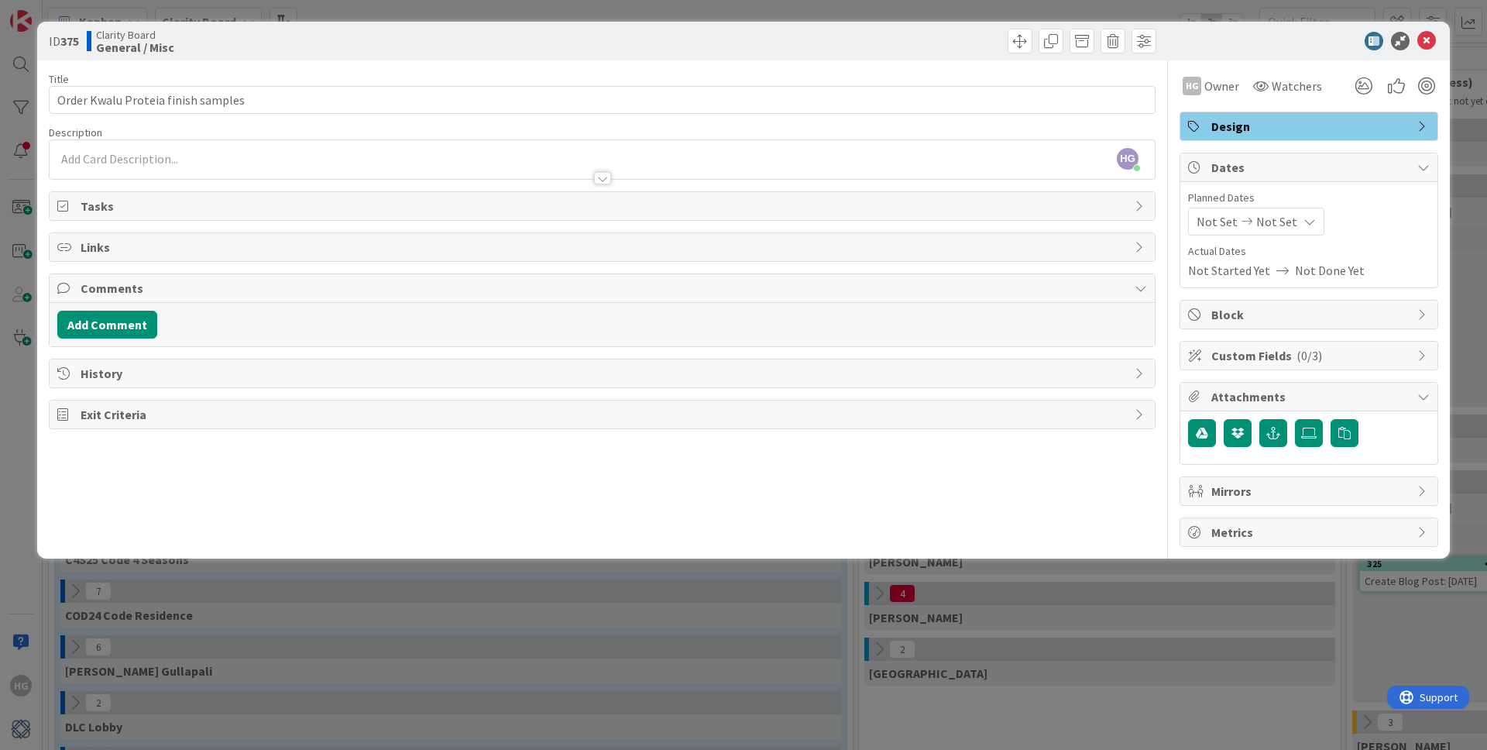
click at [107, 163] on div at bounding box center [602, 171] width 1105 height 16
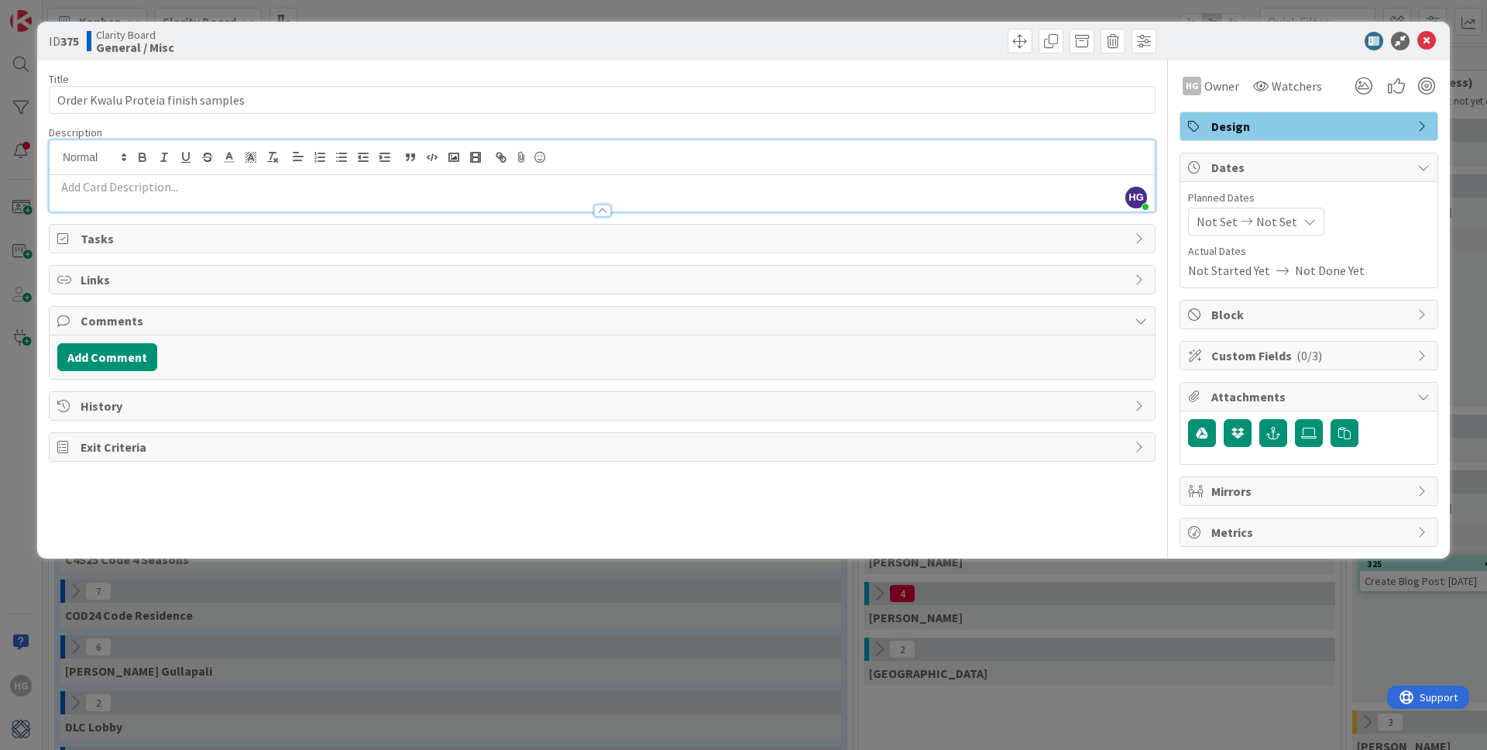
click at [106, 184] on p at bounding box center [602, 187] width 1090 height 18
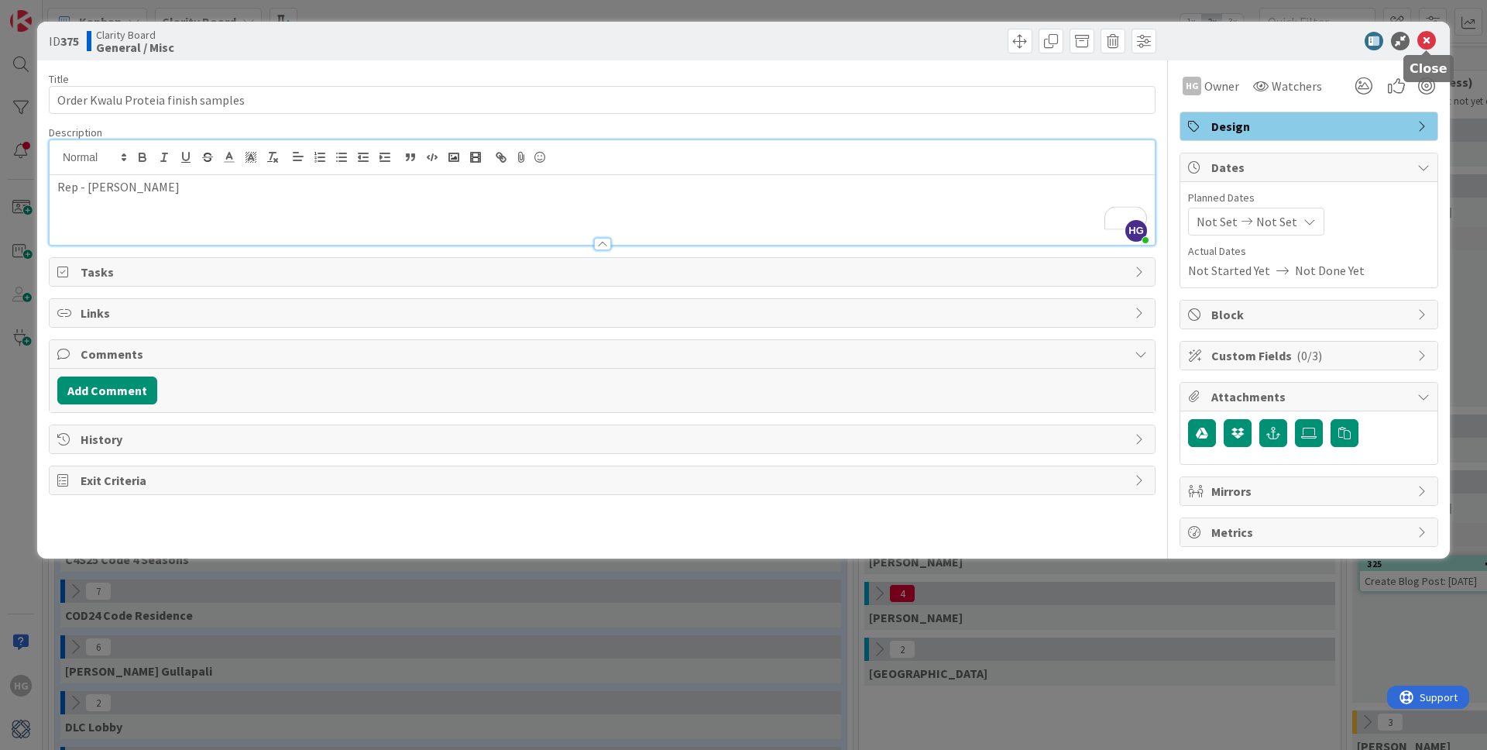
click at [1432, 39] on icon at bounding box center [1426, 41] width 19 height 19
